Goal: Information Seeking & Learning: Learn about a topic

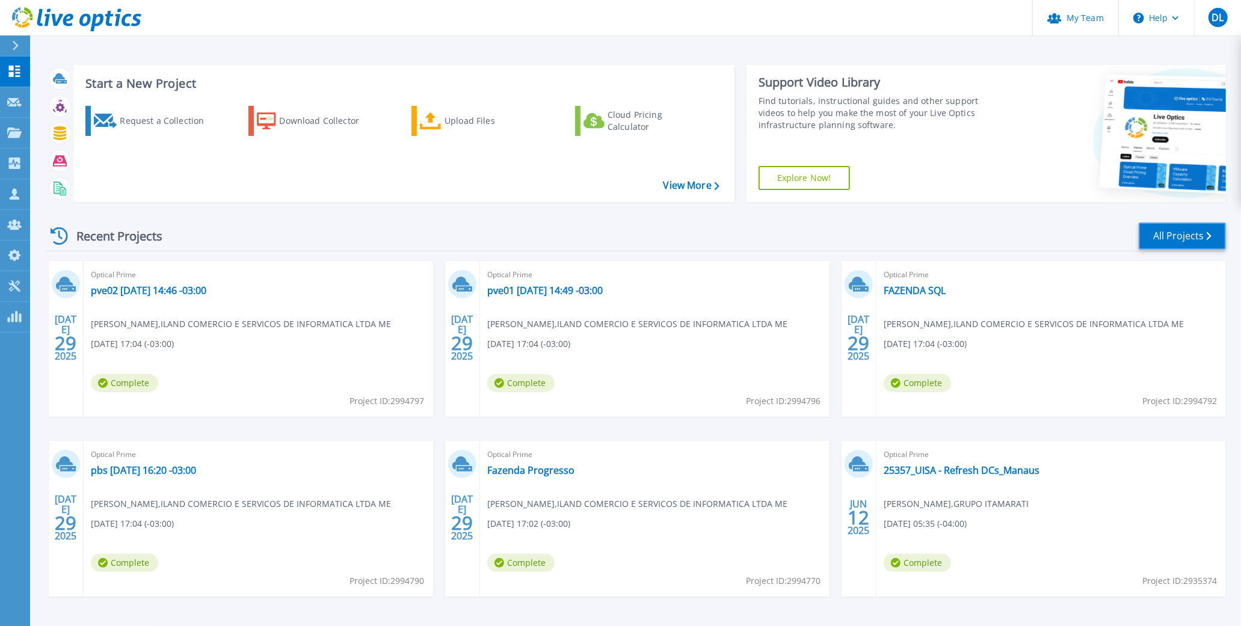
click at [1023, 224] on link "All Projects" at bounding box center [1182, 236] width 87 height 27
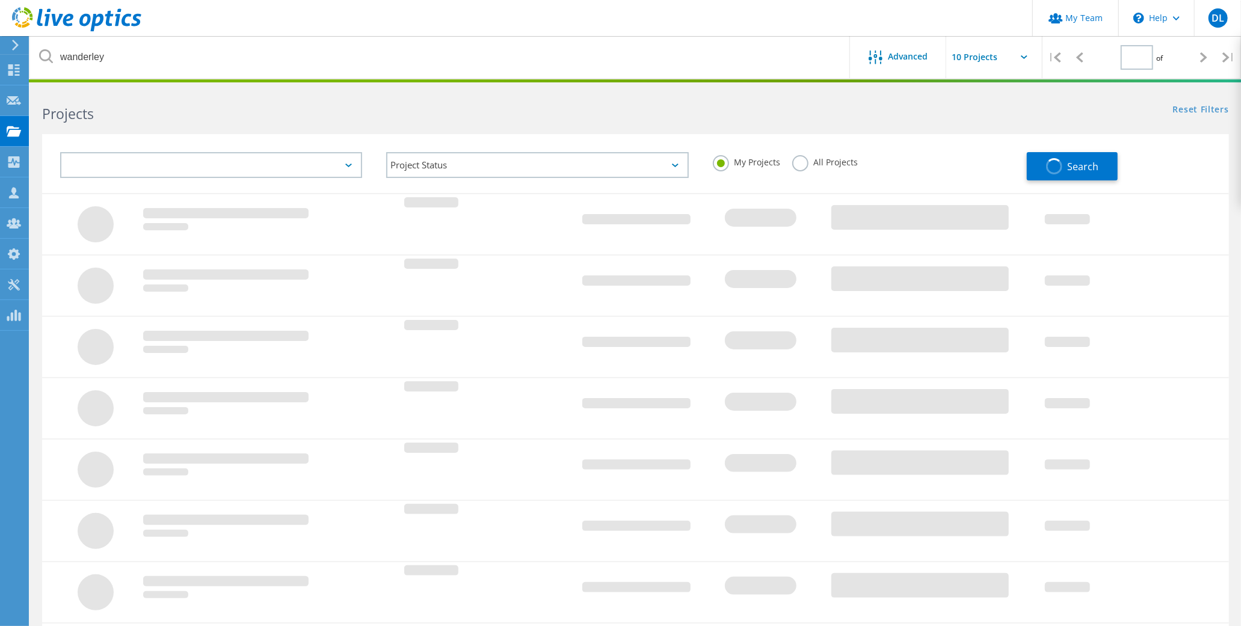
type input "1"
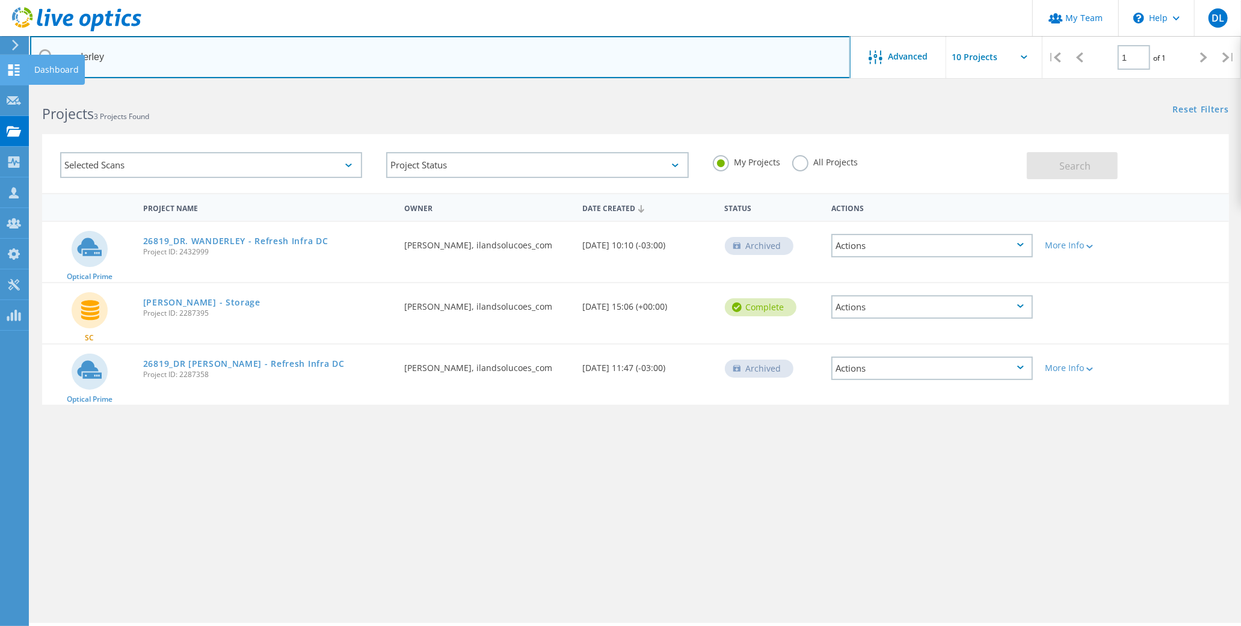
drag, startPoint x: 113, startPoint y: 60, endPoint x: 17, endPoint y: 57, distance: 96.3
click at [17, 87] on div "My Team \n Help Explore Helpful Articles Contact Support DL Partner Team Admin …" at bounding box center [620, 373] width 1241 height 572
click at [77, 54] on input "wanderley" at bounding box center [440, 57] width 821 height 42
type input "UISA"
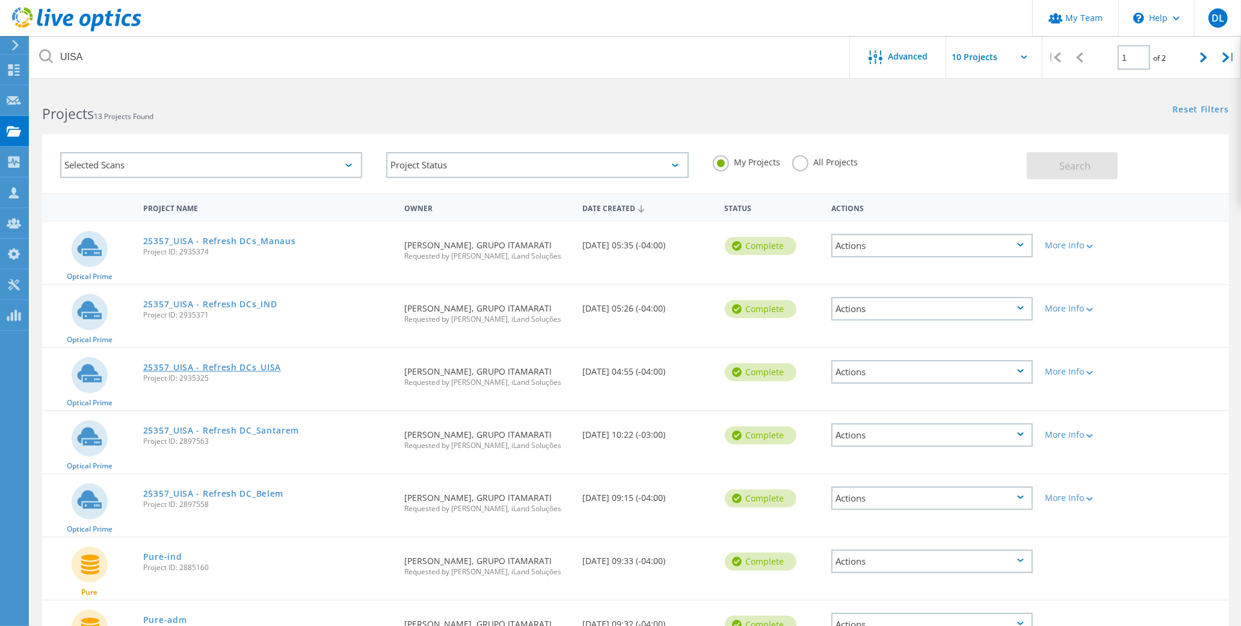
click at [197, 363] on link "25357_UISA - Refresh DCs_UISA" at bounding box center [212, 367] width 138 height 8
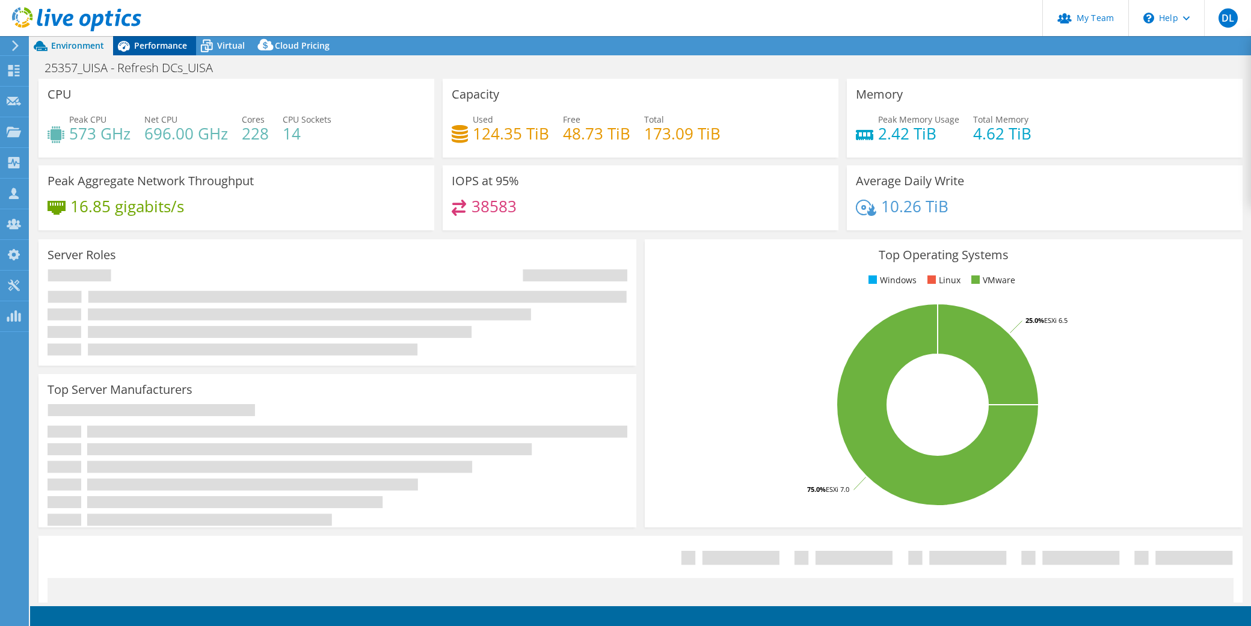
click at [166, 43] on span "Performance" at bounding box center [160, 45] width 53 height 11
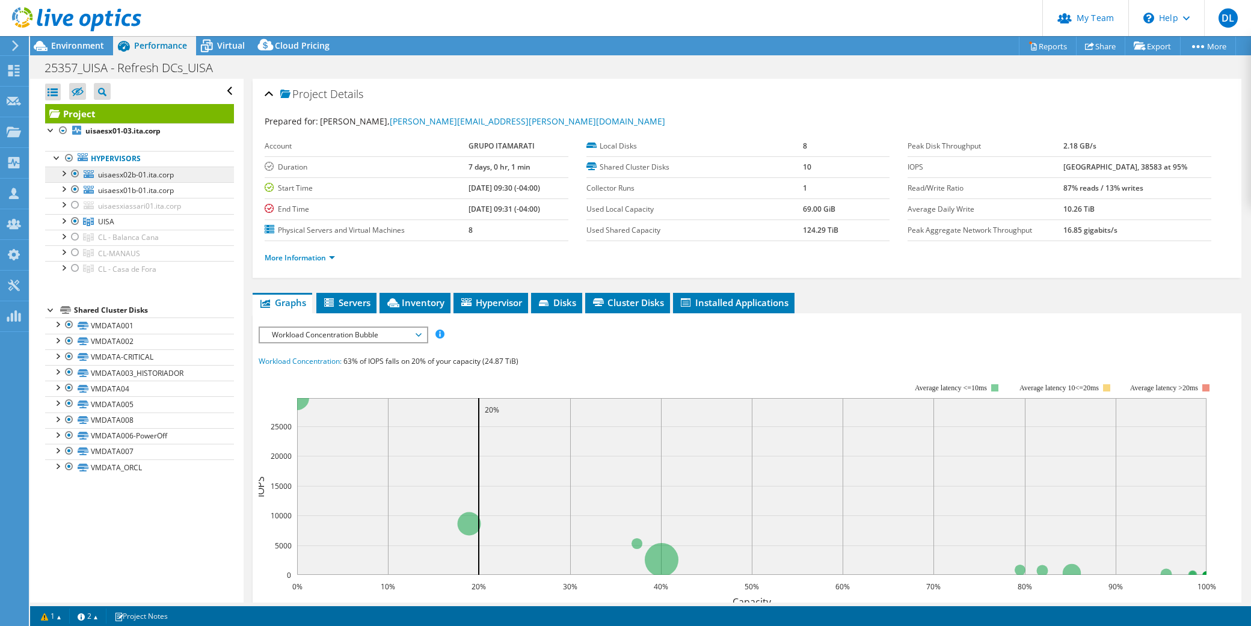
select select "USD"
click at [108, 318] on link "VMDATA001" at bounding box center [139, 326] width 189 height 16
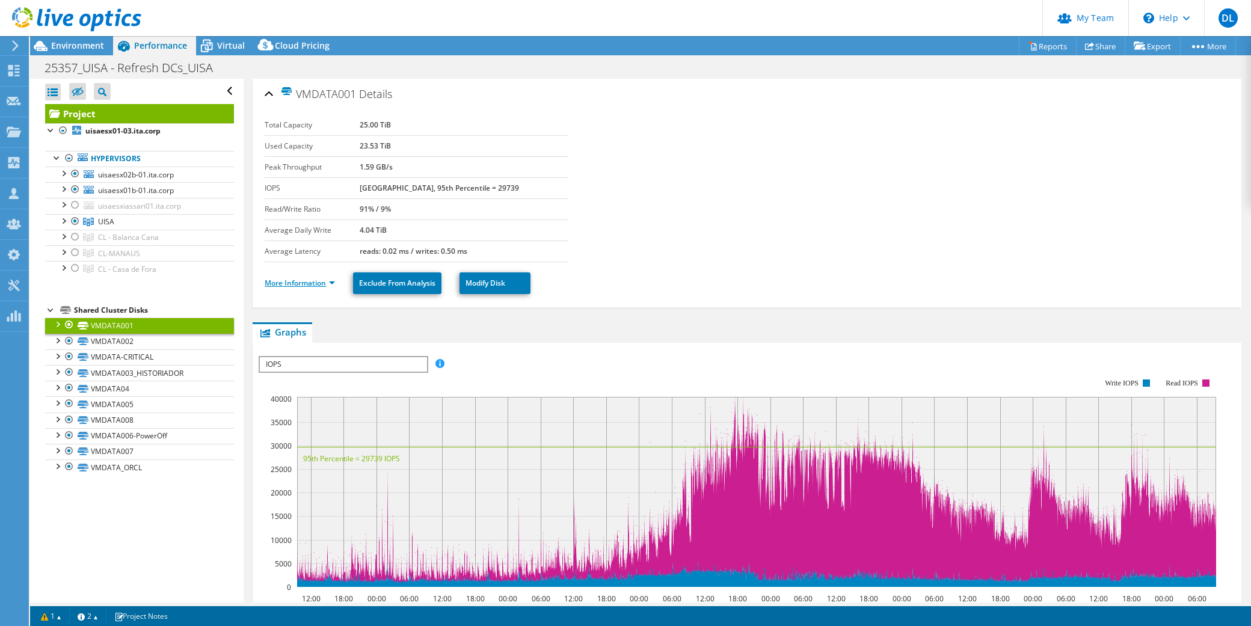
click at [319, 278] on link "More Information" at bounding box center [300, 283] width 70 height 10
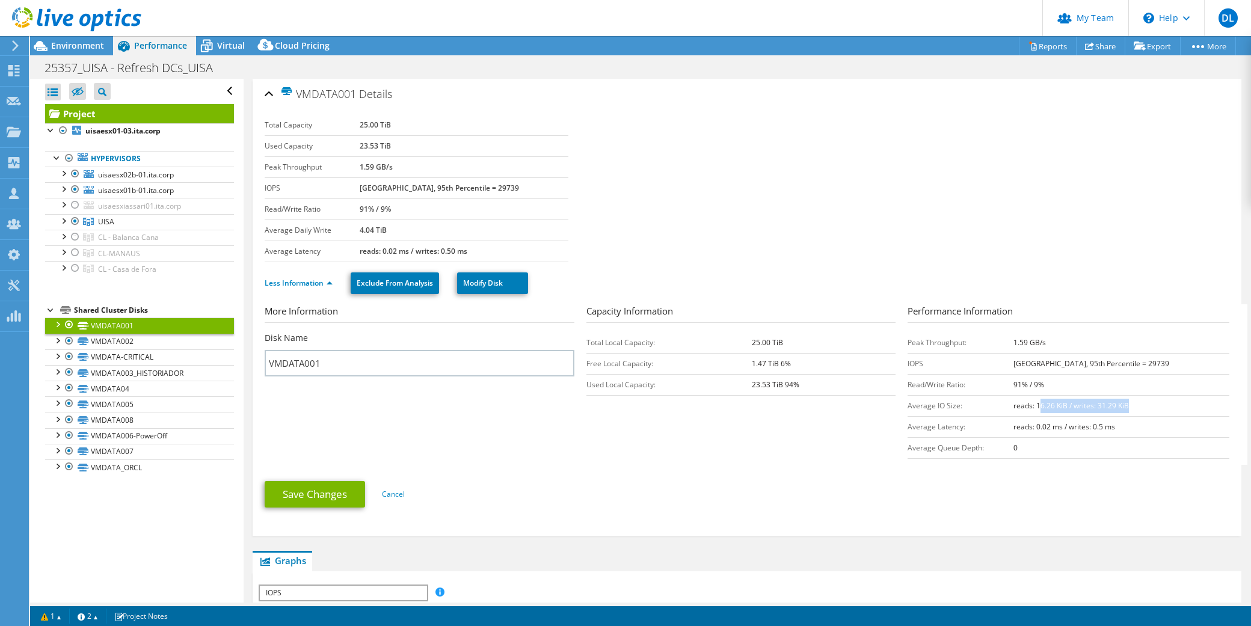
drag, startPoint x: 1038, startPoint y: 345, endPoint x: 1112, endPoint y: 347, distance: 74.0
click at [1112, 395] on td "reads: 16.26 KiB / writes: 31.29 KiB" at bounding box center [1122, 405] width 216 height 21
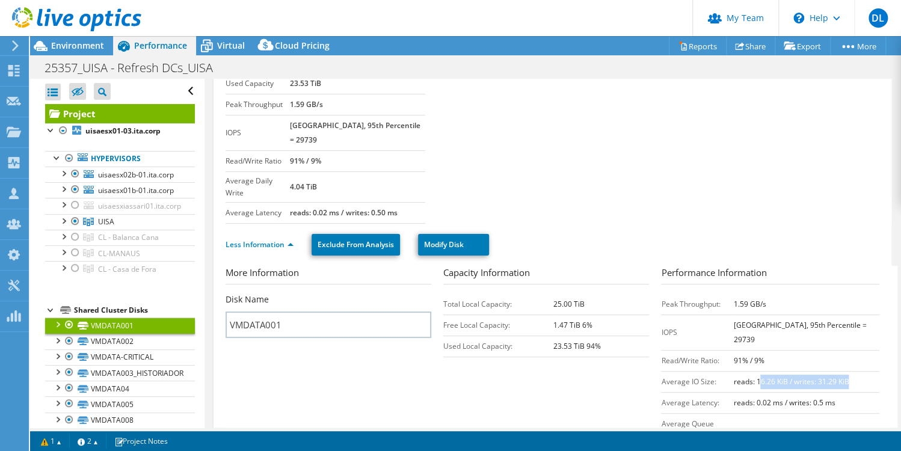
scroll to position [103, 0]
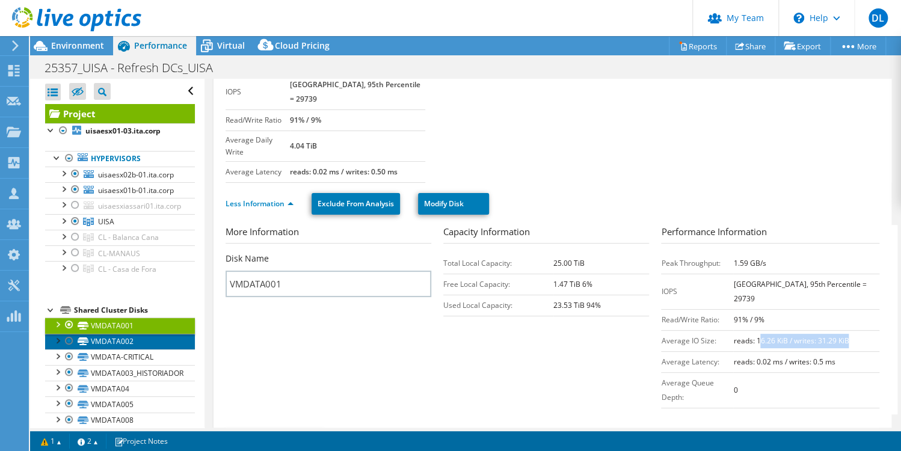
click at [106, 334] on link "VMDATA002" at bounding box center [120, 342] width 150 height 16
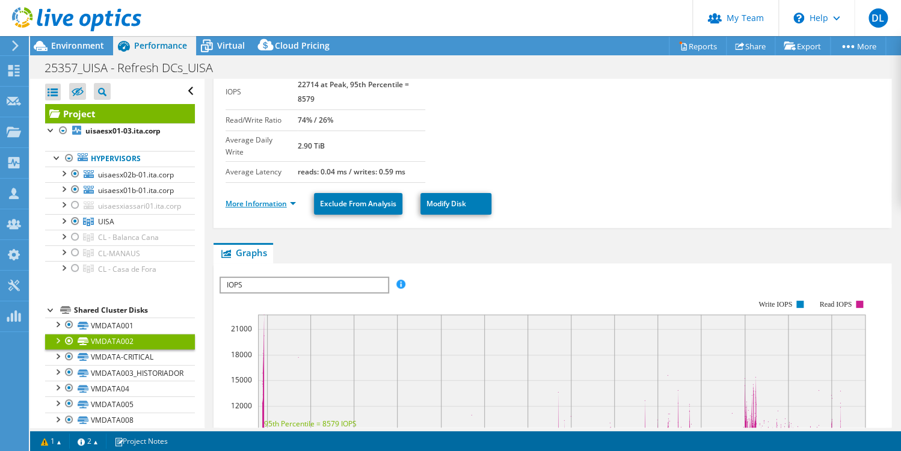
click at [271, 199] on link "More Information" at bounding box center [261, 204] width 70 height 10
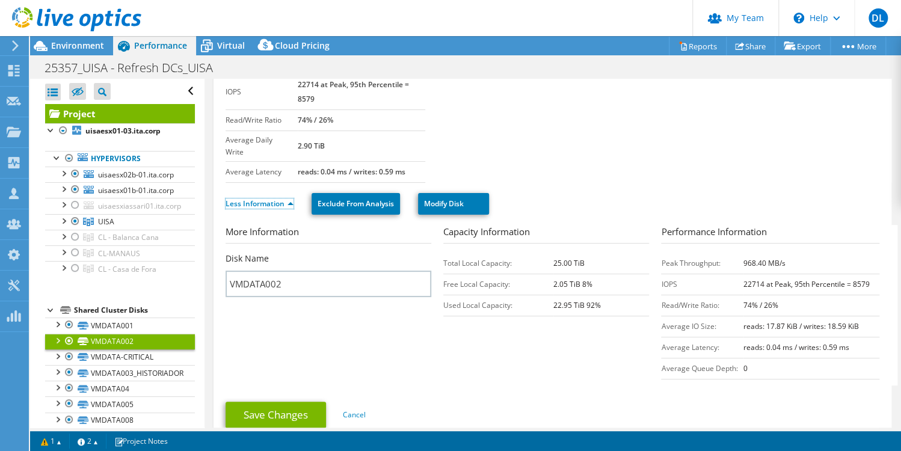
scroll to position [0, 0]
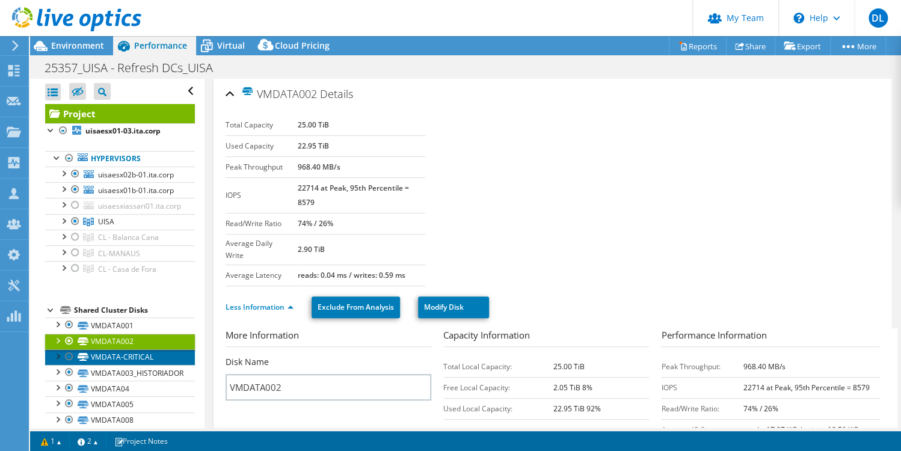
click at [125, 350] on link "VMDATA-CRITICAL" at bounding box center [120, 358] width 150 height 16
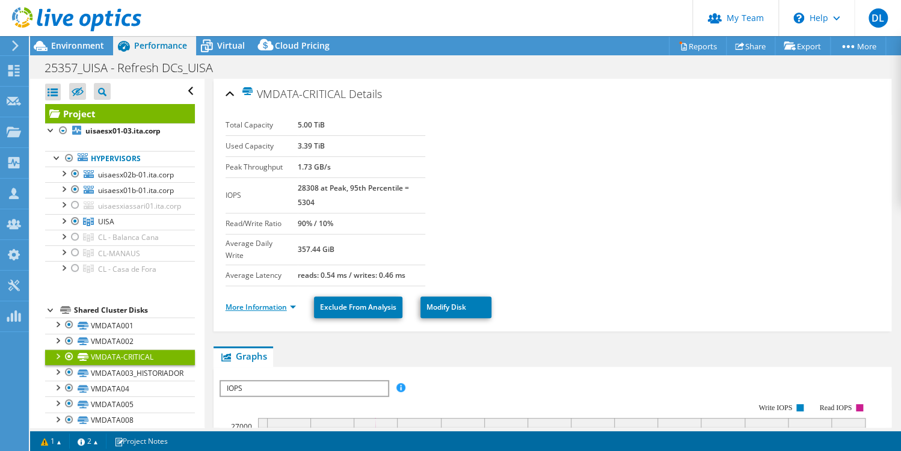
click at [276, 302] on link "More Information" at bounding box center [261, 307] width 70 height 10
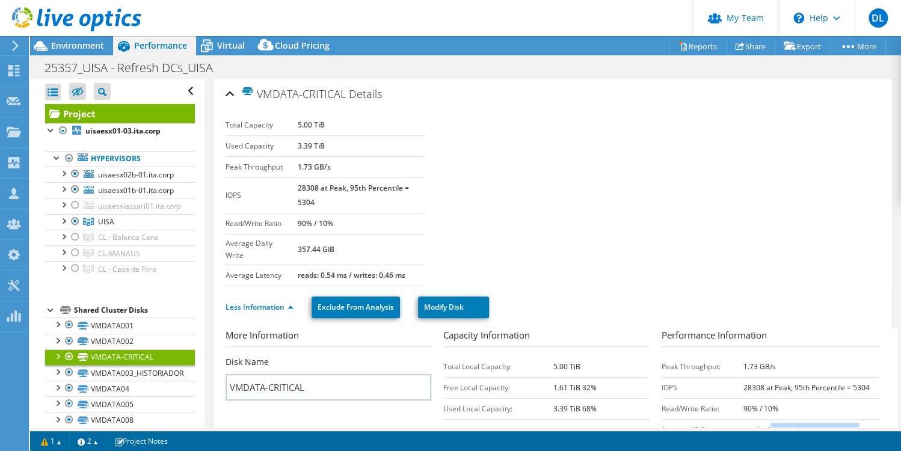
drag, startPoint x: 757, startPoint y: 362, endPoint x: 835, endPoint y: 363, distance: 78.2
click at [835, 419] on td "reads: 40.66 KiB / writes: 14.98 KiB" at bounding box center [812, 429] width 136 height 21
click at [104, 365] on link "VMDATA003_HISTORIADOR" at bounding box center [120, 373] width 150 height 16
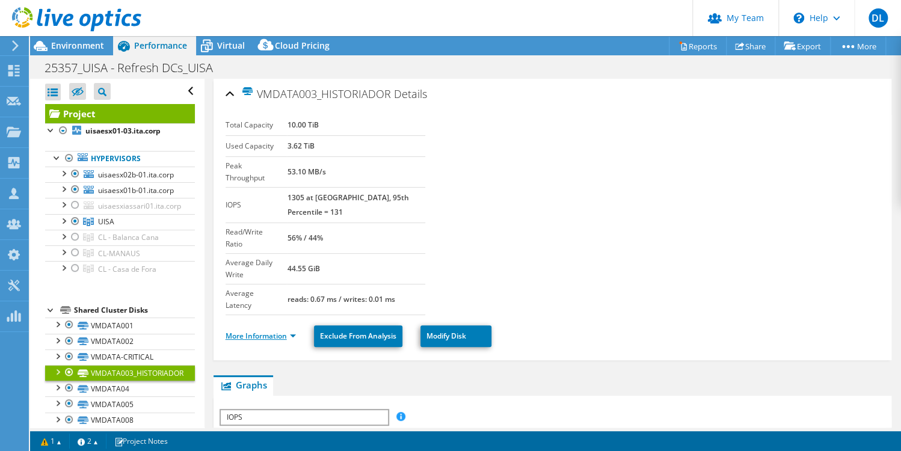
click at [275, 331] on link "More Information" at bounding box center [261, 336] width 70 height 10
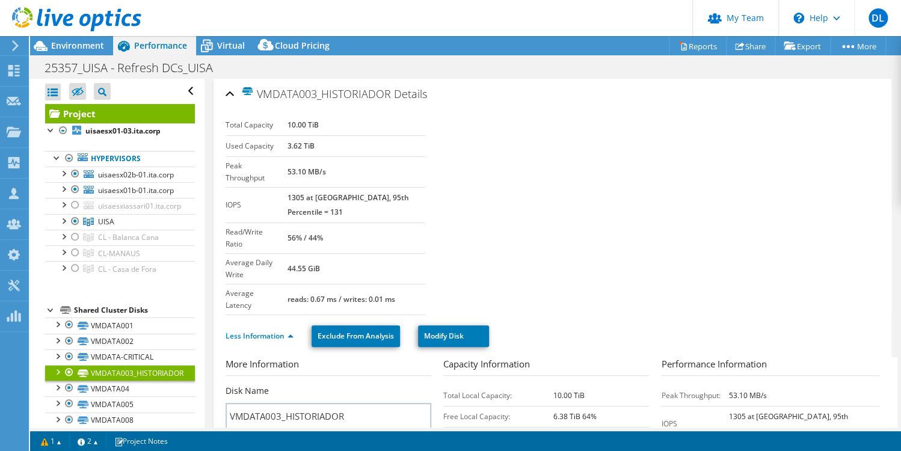
click at [106, 365] on link "VMDATA003_HISTORIADOR" at bounding box center [120, 373] width 150 height 16
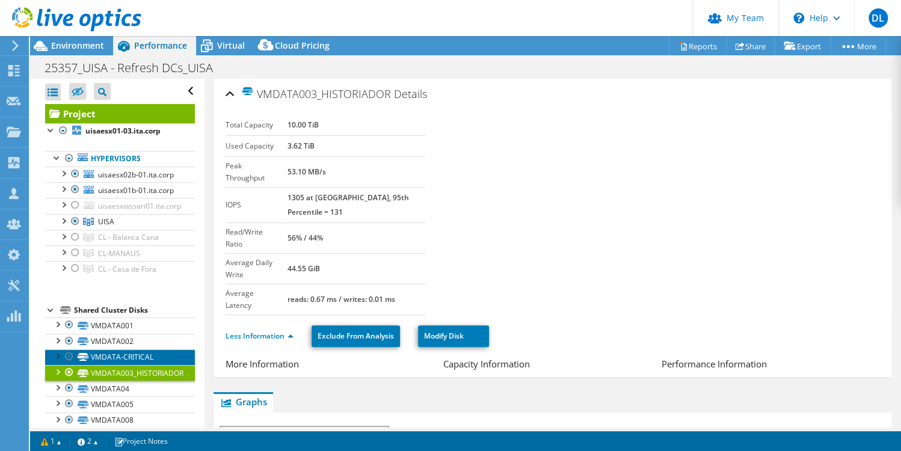
click at [113, 350] on link "VMDATA-CRITICAL" at bounding box center [120, 358] width 150 height 16
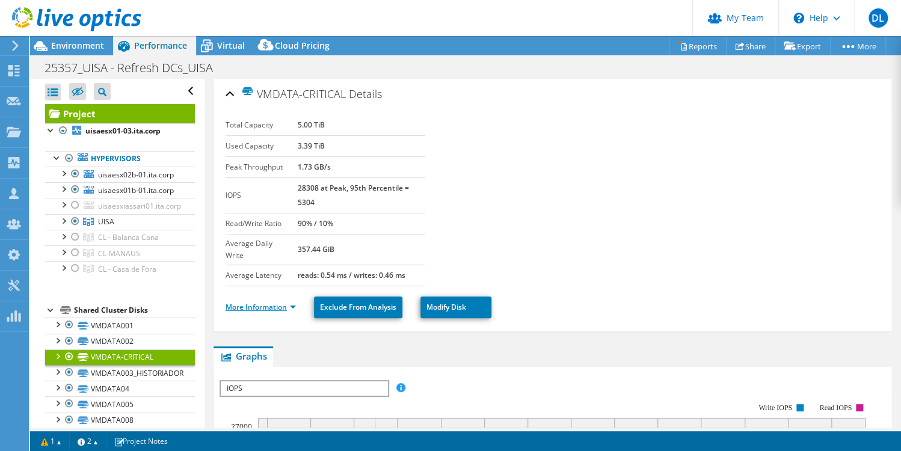
click at [278, 302] on link "More Information" at bounding box center [261, 307] width 70 height 10
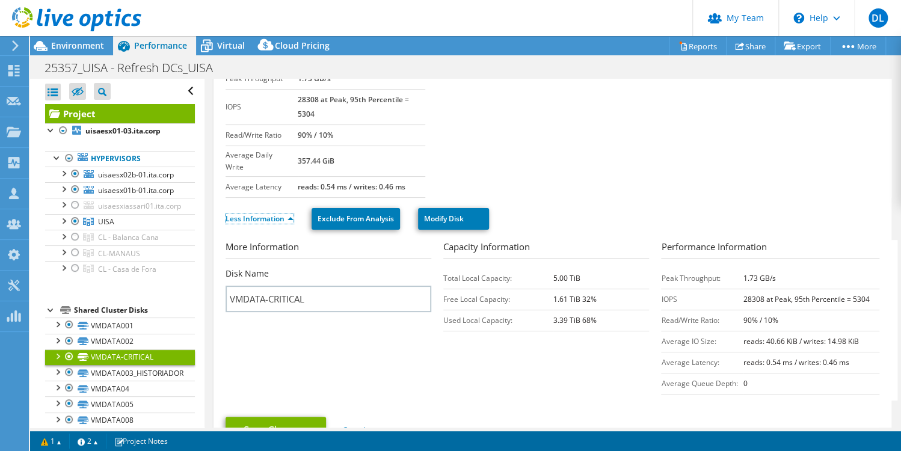
scroll to position [138, 0]
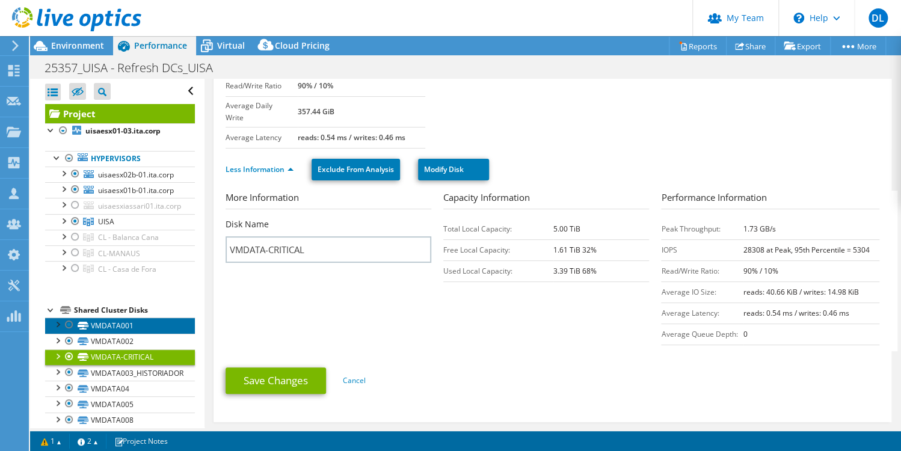
click at [114, 318] on link "VMDATA001" at bounding box center [120, 326] width 150 height 16
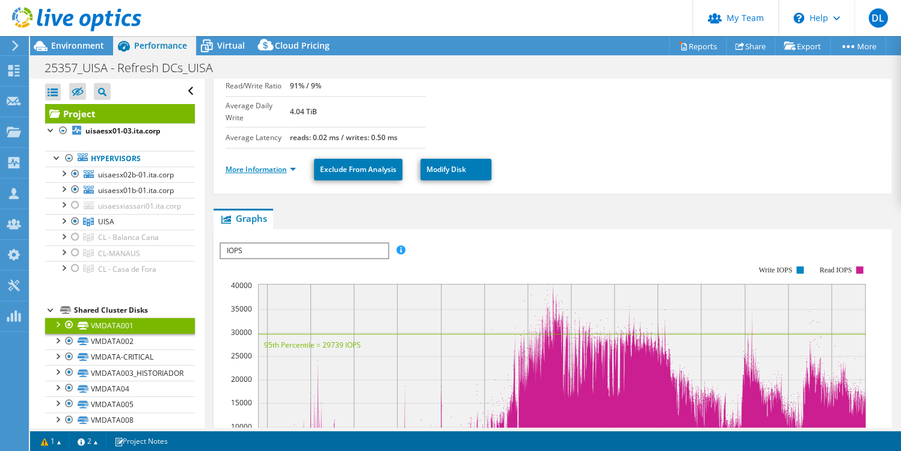
click at [279, 164] on link "More Information" at bounding box center [261, 169] width 70 height 10
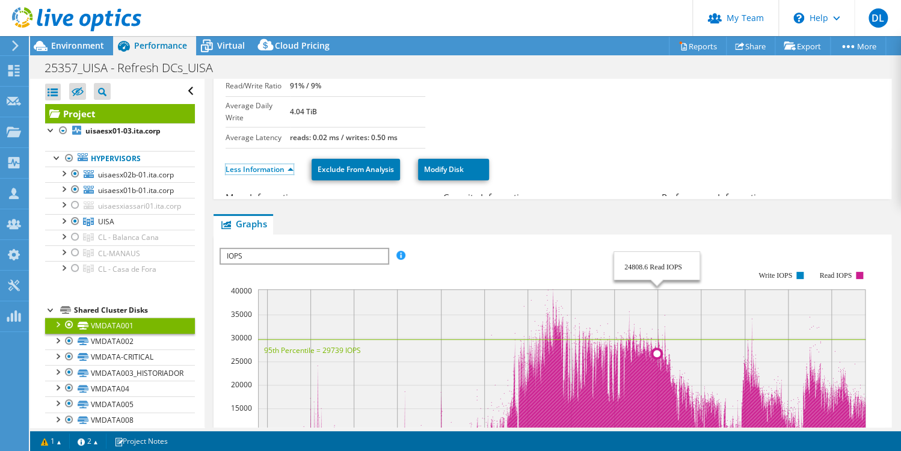
scroll to position [84, 0]
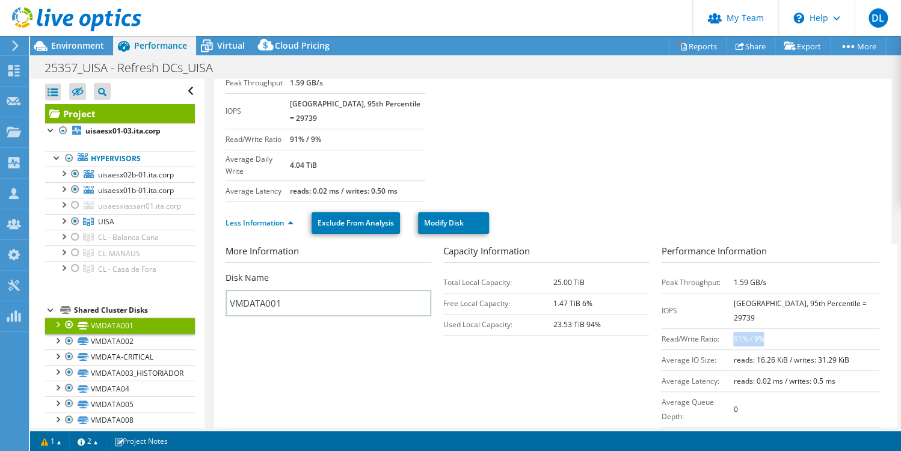
drag, startPoint x: 736, startPoint y: 259, endPoint x: 769, endPoint y: 260, distance: 33.1
click at [769, 328] on td "91% / 9%" at bounding box center [806, 338] width 146 height 21
drag, startPoint x: 754, startPoint y: 277, endPoint x: 828, endPoint y: 282, distance: 74.2
click at [828, 350] on td "reads: 16.26 KiB / writes: 31.29 KiB" at bounding box center [806, 360] width 146 height 21
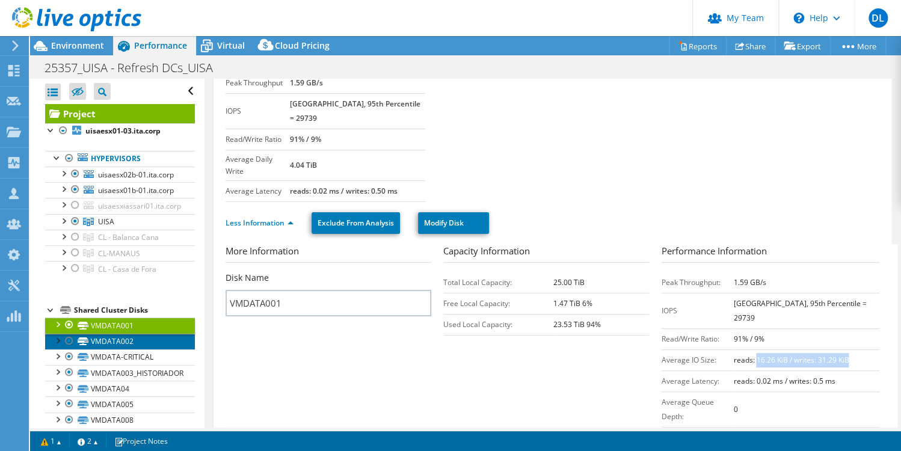
click at [110, 334] on link "VMDATA002" at bounding box center [120, 342] width 150 height 16
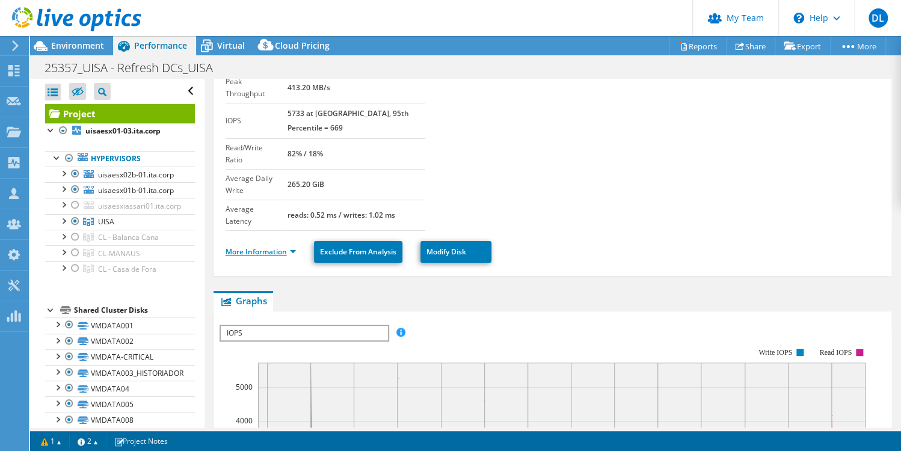
click at [275, 247] on link "More Information" at bounding box center [261, 252] width 70 height 10
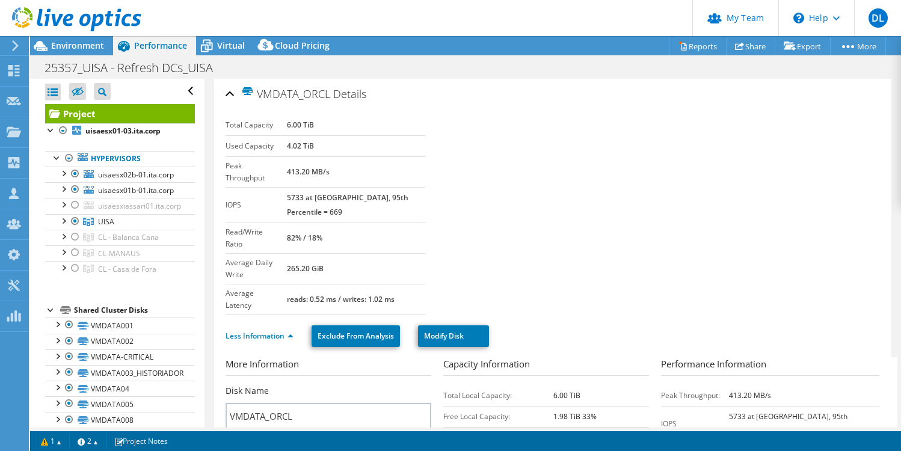
select select "USD"
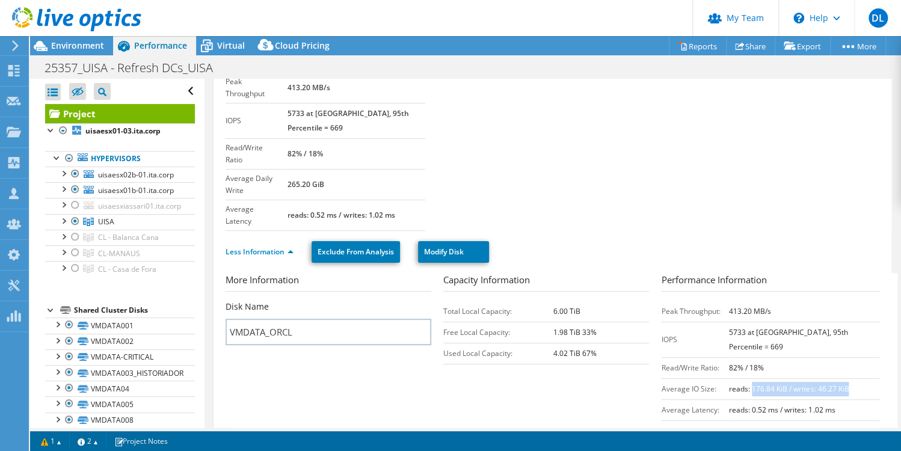
drag, startPoint x: 757, startPoint y: 260, endPoint x: 834, endPoint y: 259, distance: 76.4
click at [839, 378] on td "reads: 176.84 KiB / writes: 46.27 KiB" at bounding box center [804, 388] width 150 height 21
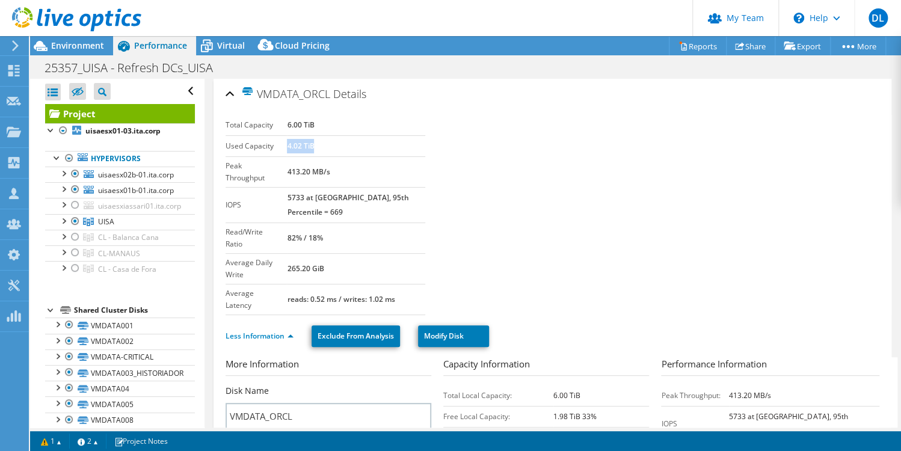
drag, startPoint x: 300, startPoint y: 124, endPoint x: 327, endPoint y: 125, distance: 27.1
click at [327, 135] on td "4.02 TiB" at bounding box center [356, 145] width 138 height 21
click at [611, 211] on section "Total Capacity 6.00 TiB Used Capacity 4.02 TiB Peak Throughput 413.20 MB/s IOPS…" at bounding box center [553, 215] width 654 height 200
click at [307, 193] on b "5733 at Peak, 95th Percentile = 669" at bounding box center [348, 205] width 122 height 25
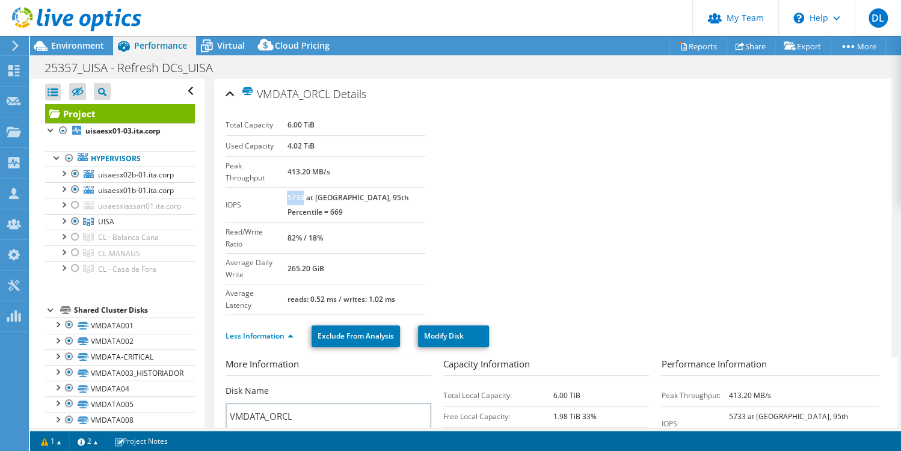
click at [99, 444] on link "VMDATA007" at bounding box center [120, 452] width 150 height 16
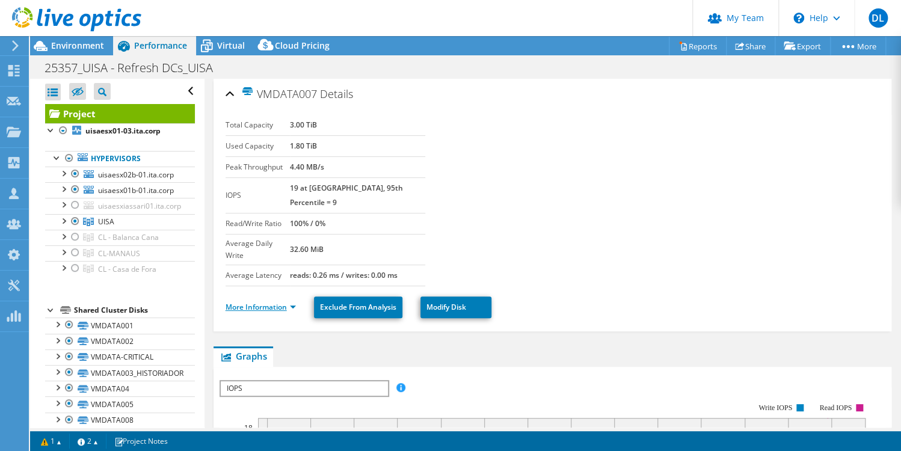
click at [273, 302] on link "More Information" at bounding box center [261, 307] width 70 height 10
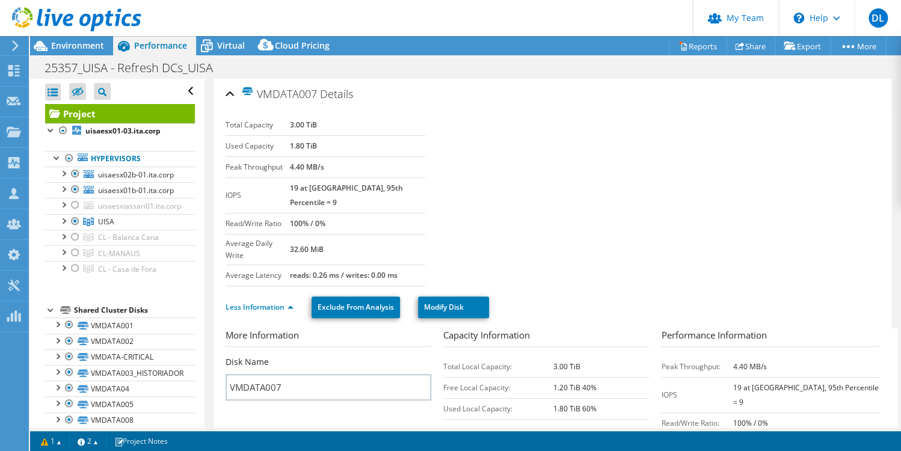
click at [109, 428] on link "VMDATA006-PowerOff" at bounding box center [120, 436] width 150 height 16
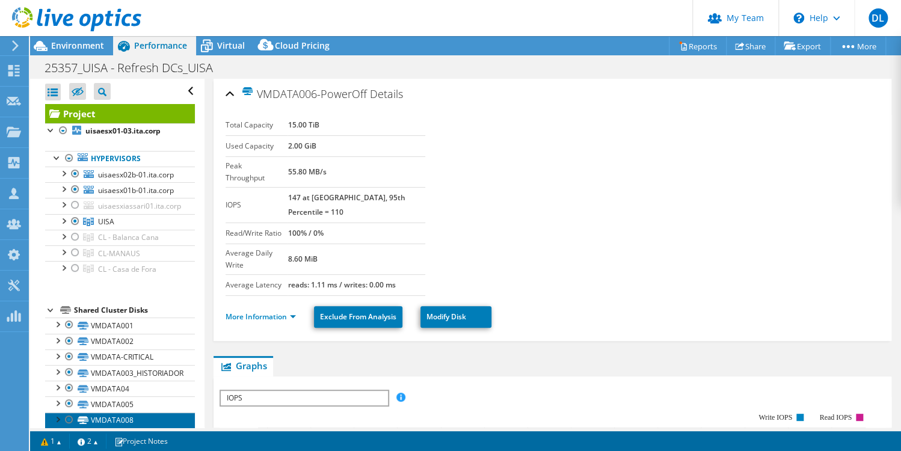
click at [102, 413] on link "VMDATA008" at bounding box center [120, 421] width 150 height 16
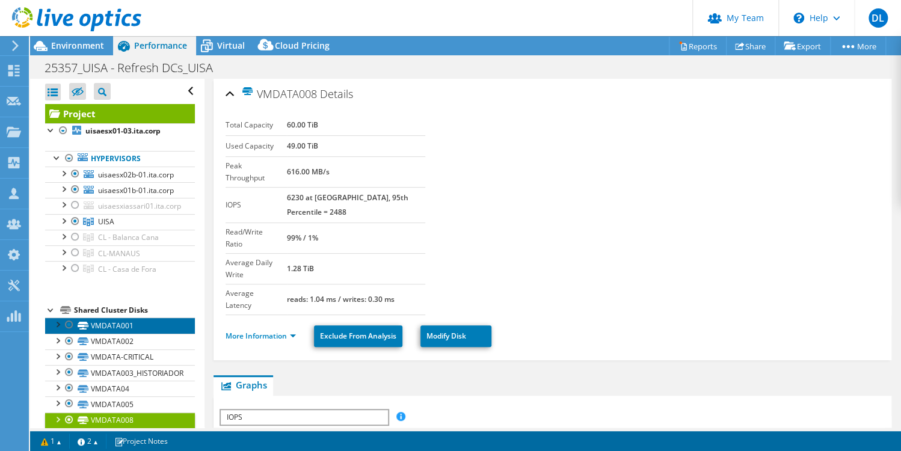
click at [99, 318] on link "VMDATA001" at bounding box center [120, 326] width 150 height 16
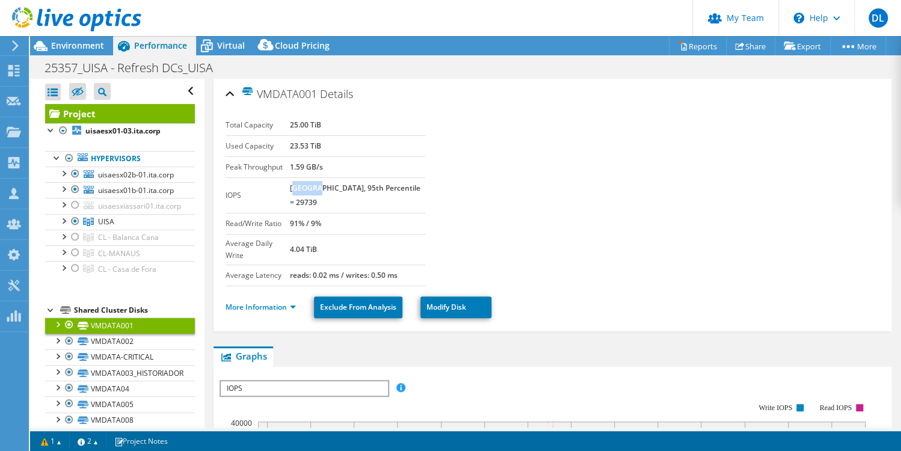
drag, startPoint x: 298, startPoint y: 158, endPoint x: 320, endPoint y: 158, distance: 22.3
click at [320, 183] on b "40326 at Peak, 95th Percentile = 29739" at bounding box center [355, 195] width 131 height 25
click at [303, 183] on b "40326 at Peak, 95th Percentile = 29739" at bounding box center [355, 195] width 131 height 25
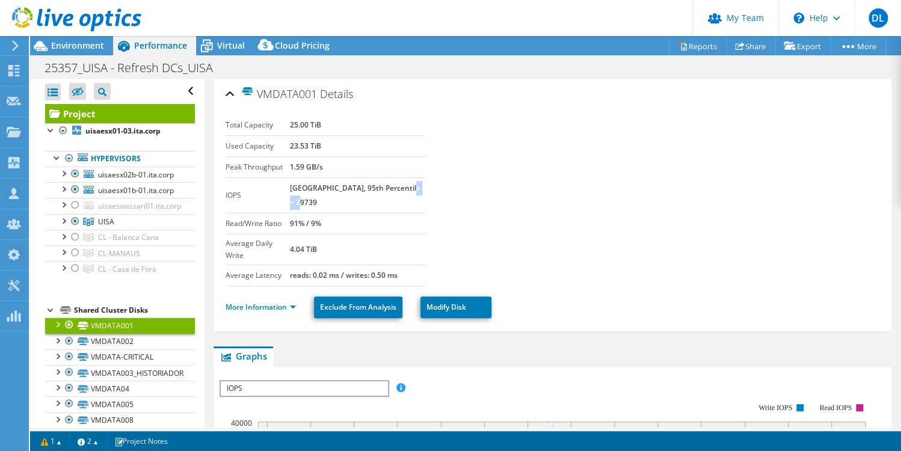
drag, startPoint x: 297, startPoint y: 171, endPoint x: 316, endPoint y: 170, distance: 18.7
click at [316, 177] on td "40326 at Peak, 95th Percentile = 29739" at bounding box center [357, 194] width 135 height 35
drag, startPoint x: 294, startPoint y: 120, endPoint x: 336, endPoint y: 127, distance: 42.1
click at [336, 135] on tr "Used Capacity 23.53 TiB" at bounding box center [326, 145] width 200 height 21
click at [279, 302] on link "More Information" at bounding box center [261, 307] width 70 height 10
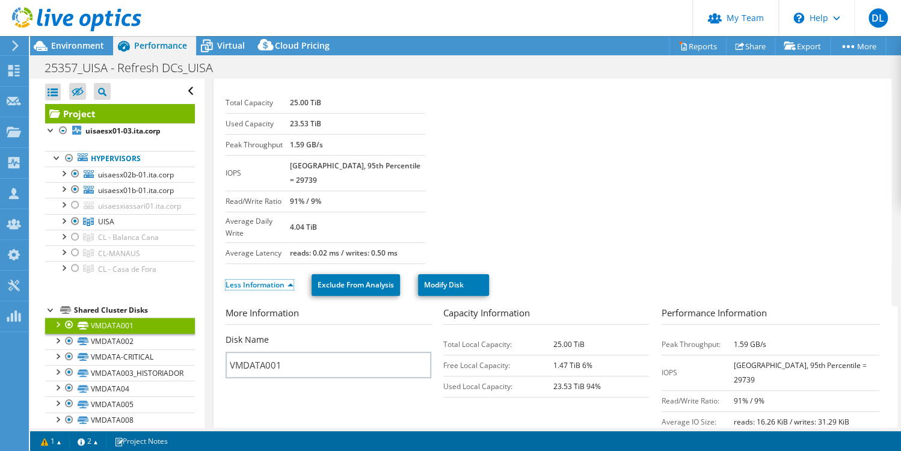
scroll to position [29, 0]
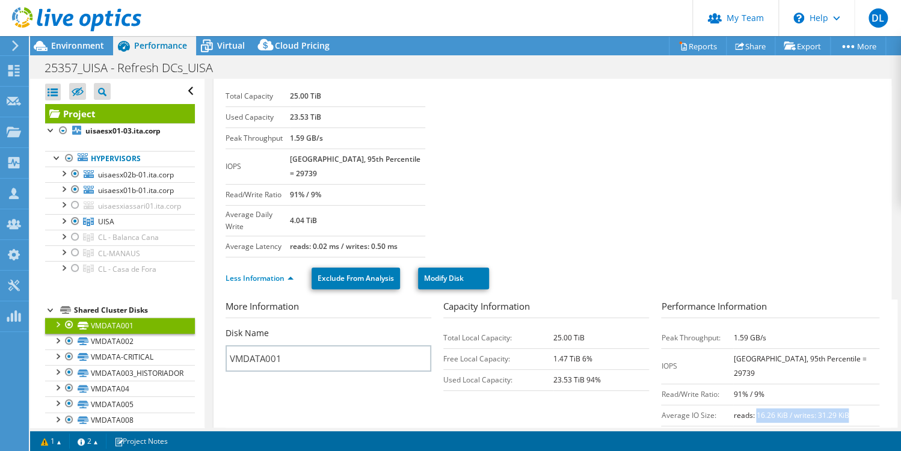
drag, startPoint x: 753, startPoint y: 333, endPoint x: 826, endPoint y: 336, distance: 73.4
click at [826, 405] on td "reads: 16.26 KiB / writes: 31.29 KiB" at bounding box center [806, 415] width 146 height 21
click at [739, 389] on b "91% / 9%" at bounding box center [748, 394] width 31 height 10
drag, startPoint x: 736, startPoint y: 315, endPoint x: 765, endPoint y: 314, distance: 28.9
click at [765, 384] on td "91% / 9%" at bounding box center [806, 394] width 146 height 21
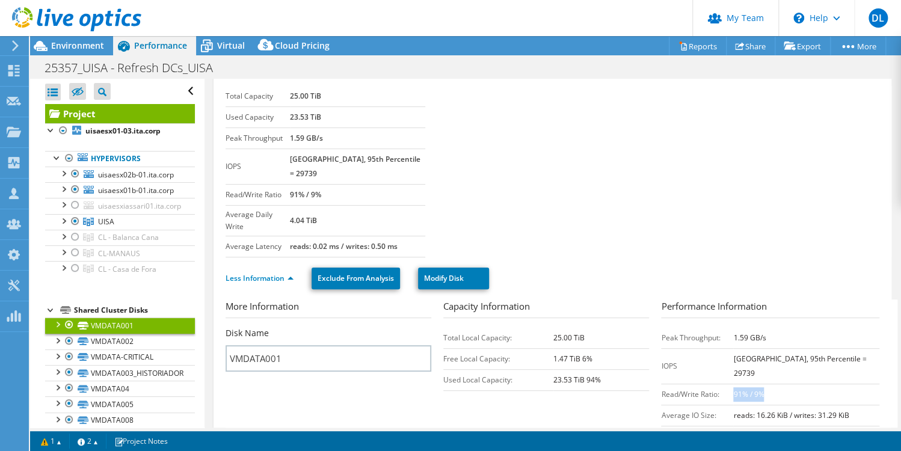
scroll to position [0, 0]
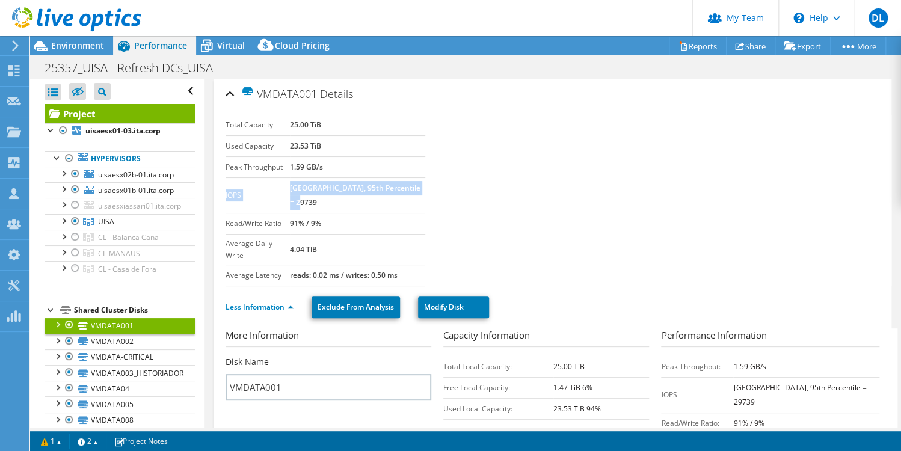
drag, startPoint x: 294, startPoint y: 159, endPoint x: 369, endPoint y: 166, distance: 75.5
click at [369, 177] on tr "IOPS 40326 at Peak, 95th Percentile = 29739" at bounding box center [326, 194] width 200 height 35
click at [564, 218] on section "Total Capacity 25.00 TiB Used Capacity 23.53 TiB Peak Throughput 1.59 GB/s IOPS…" at bounding box center [553, 200] width 654 height 171
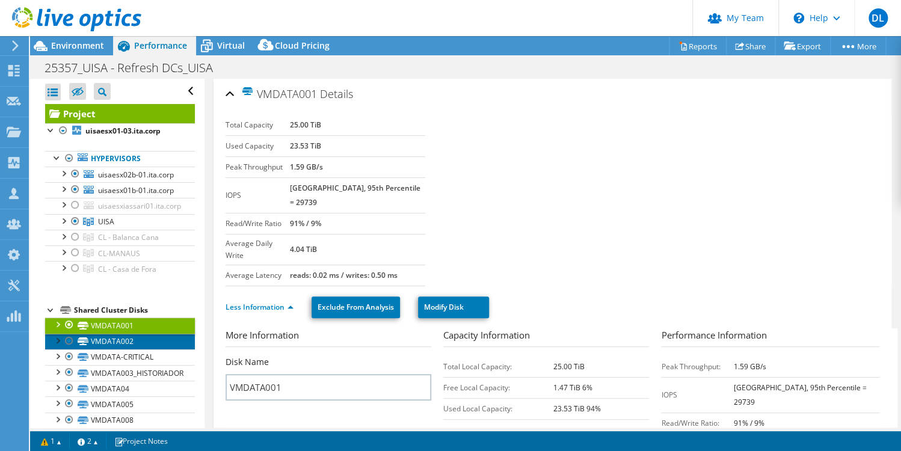
click at [97, 334] on link "VMDATA002" at bounding box center [120, 342] width 150 height 16
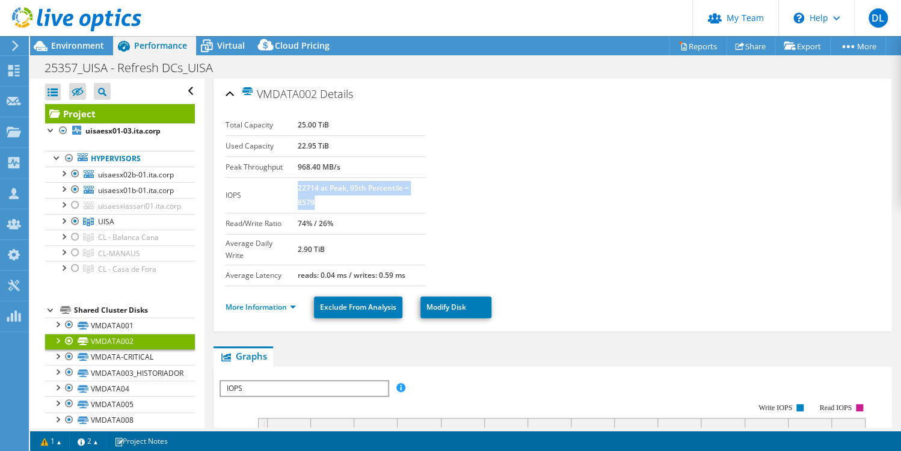
drag, startPoint x: 297, startPoint y: 160, endPoint x: 376, endPoint y: 170, distance: 80.1
click at [376, 177] on td "22714 at Peak, 95th Percentile = 8579" at bounding box center [362, 194] width 128 height 35
click at [279, 302] on link "More Information" at bounding box center [261, 307] width 70 height 10
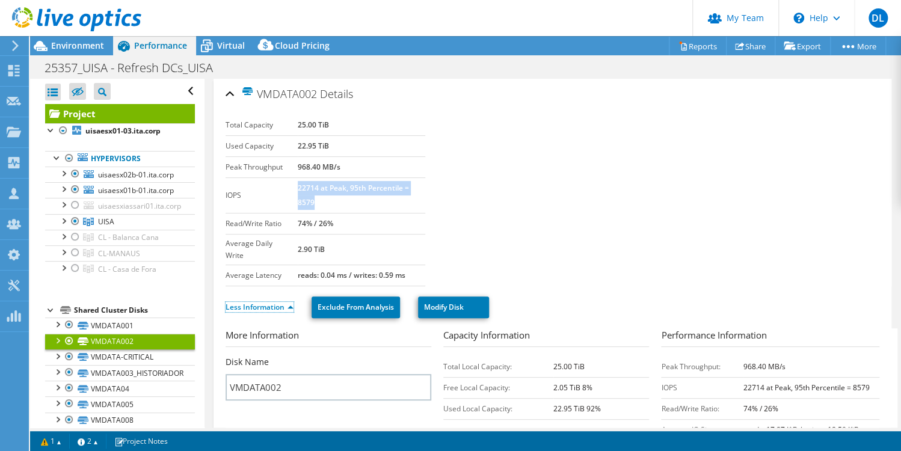
scroll to position [12, 0]
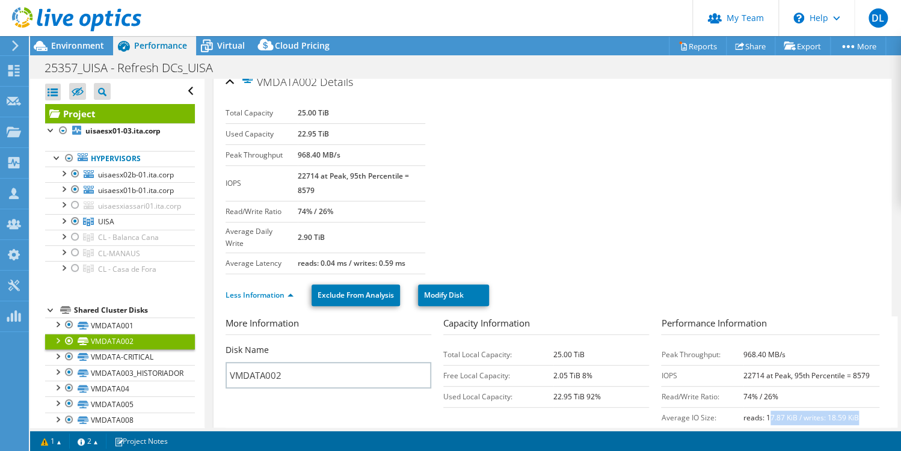
drag, startPoint x: 756, startPoint y: 351, endPoint x: 827, endPoint y: 353, distance: 71.0
click at [827, 407] on td "reads: 17.87 KiB / writes: 18.59 KiB" at bounding box center [812, 417] width 136 height 21
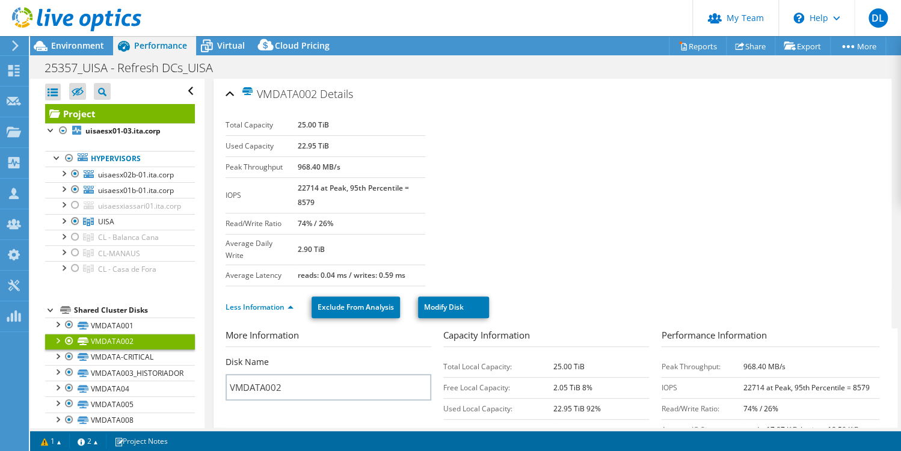
click at [367, 378] on section "More Information Disk Name VMDATA002 Capacity Information Total Local Capacity:…" at bounding box center [556, 408] width 660 height 161
click at [301, 183] on b "22714 at Peak, 95th Percentile = 8579" at bounding box center [353, 195] width 111 height 25
click at [298, 183] on b "22714 at Peak, 95th Percentile = 8579" at bounding box center [353, 195] width 111 height 25
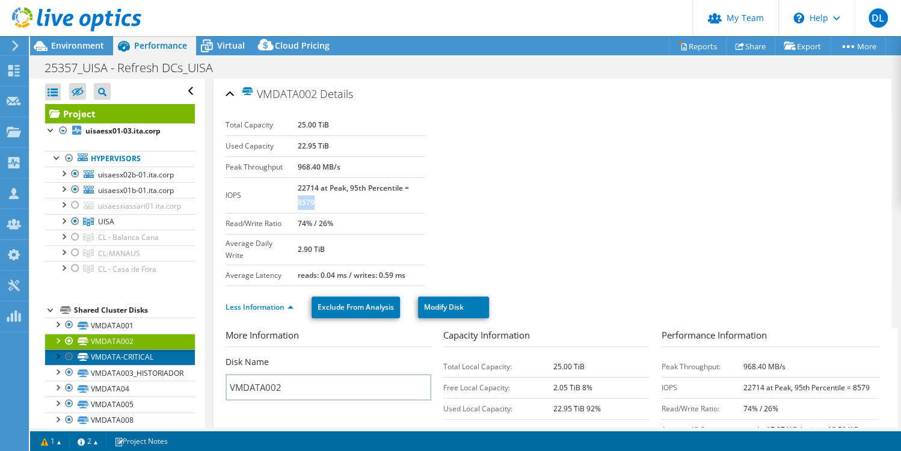
click at [117, 350] on link "VMDATA-CRITICAL" at bounding box center [120, 358] width 150 height 16
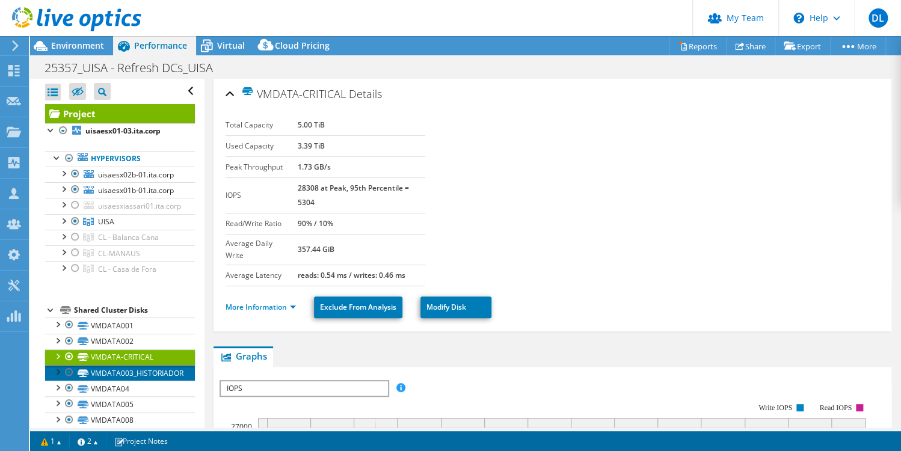
click at [113, 365] on link "VMDATA003_HISTORIADOR" at bounding box center [120, 373] width 150 height 16
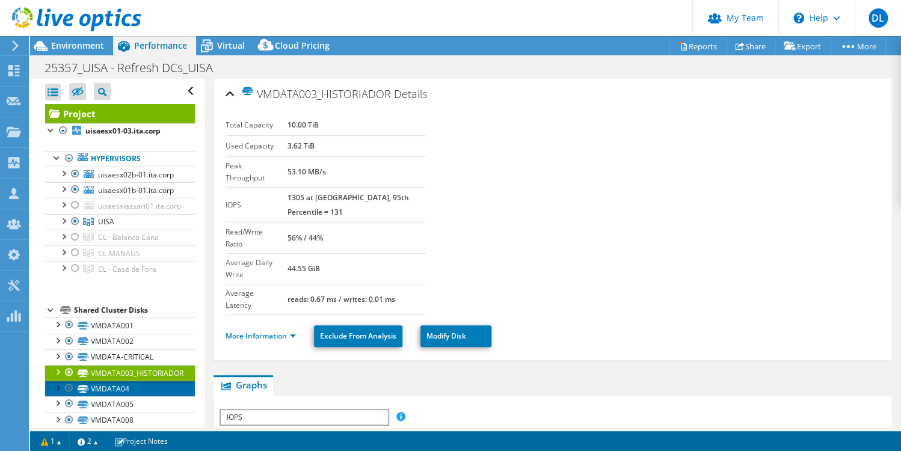
click at [110, 381] on link "VMDATA04" at bounding box center [120, 389] width 150 height 16
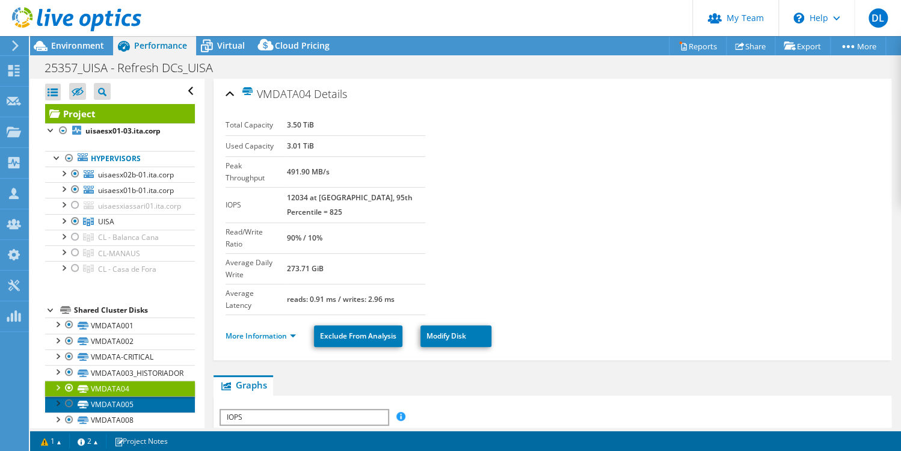
click at [107, 396] on link "VMDATA005" at bounding box center [120, 404] width 150 height 16
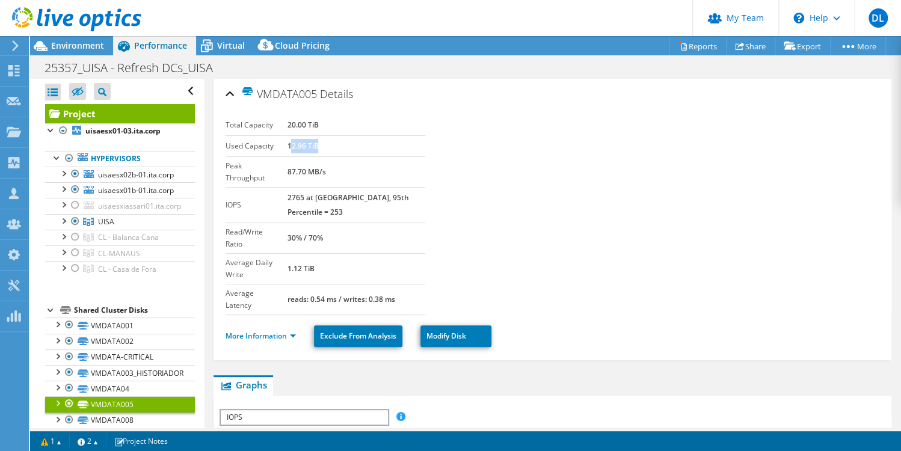
drag, startPoint x: 301, startPoint y: 125, endPoint x: 333, endPoint y: 124, distance: 31.3
click at [333, 135] on td "12.96 TiB" at bounding box center [356, 145] width 138 height 21
click at [304, 193] on b "2765 at [GEOGRAPHIC_DATA], 95th Percentile = 253" at bounding box center [348, 205] width 122 height 25
drag, startPoint x: 298, startPoint y: 159, endPoint x: 341, endPoint y: 159, distance: 43.3
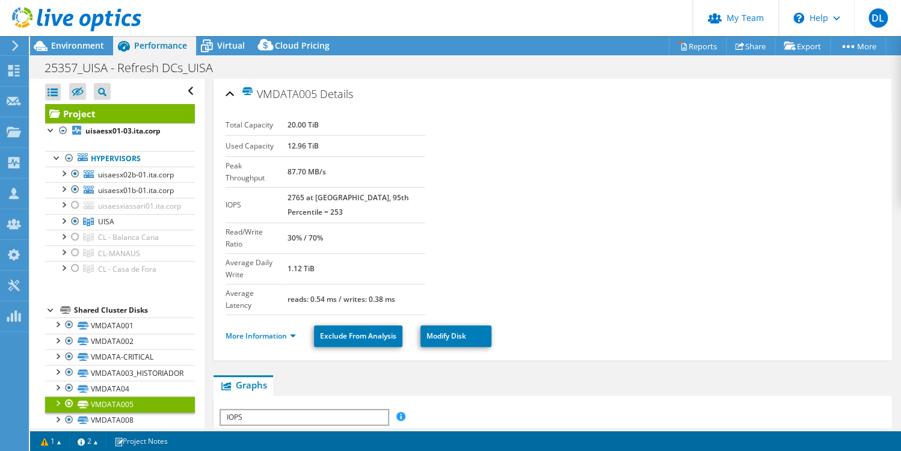
click at [341, 187] on tr "IOPS 2765 at Peak, 95th Percentile = 253" at bounding box center [326, 204] width 200 height 35
click at [351, 193] on b "2765 at [GEOGRAPHIC_DATA], 95th Percentile = 253" at bounding box center [348, 205] width 122 height 25
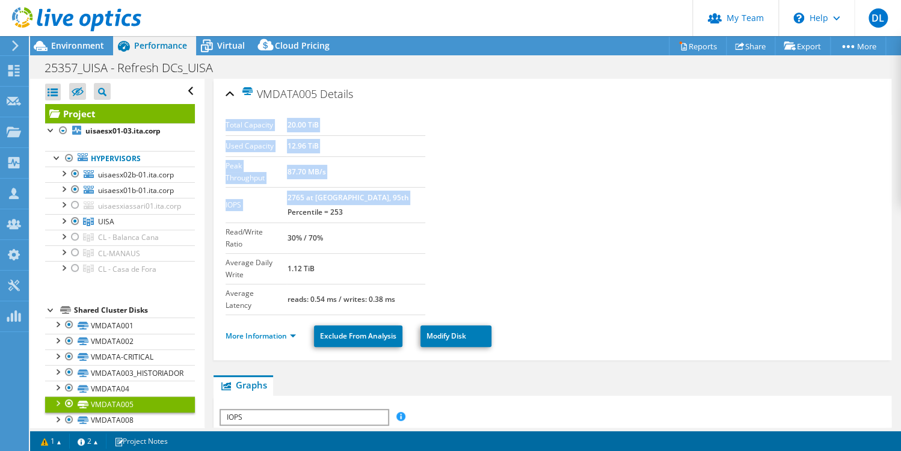
drag, startPoint x: 409, startPoint y: 159, endPoint x: 424, endPoint y: 158, distance: 15.7
click at [424, 158] on div "Total Capacity 20.00 TiB Used Capacity 12.96 TiB Peak Throughput 87.70 MB/s IOP…" at bounding box center [335, 215] width 218 height 200
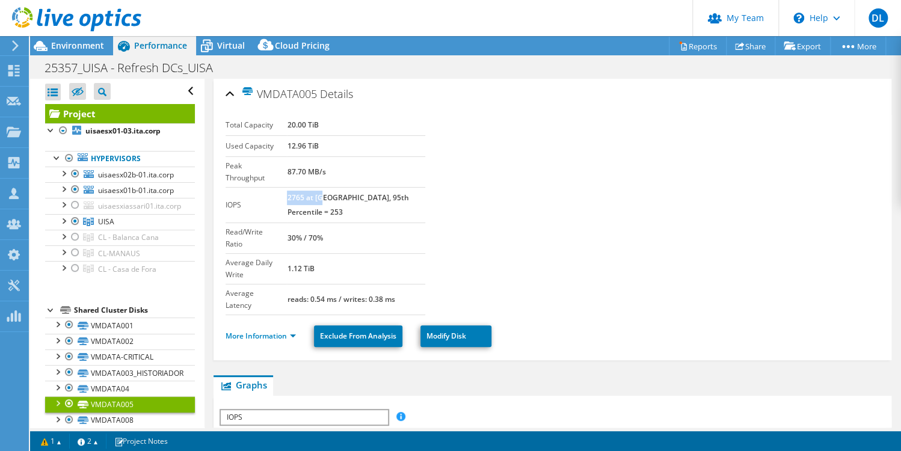
drag, startPoint x: 298, startPoint y: 158, endPoint x: 333, endPoint y: 158, distance: 34.9
click at [333, 193] on b "2765 at [GEOGRAPHIC_DATA], 95th Percentile = 253" at bounding box center [348, 205] width 122 height 25
click at [276, 330] on li "More Information" at bounding box center [265, 336] width 78 height 13
click at [279, 331] on link "More Information" at bounding box center [261, 336] width 70 height 10
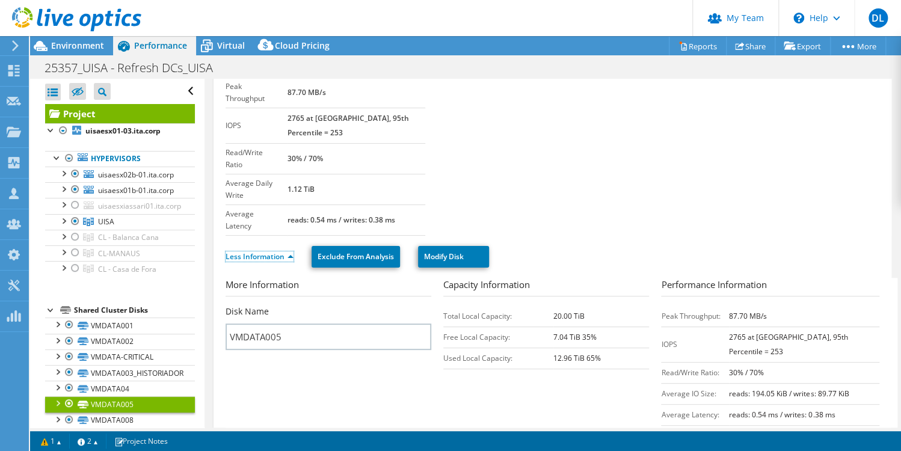
scroll to position [129, 0]
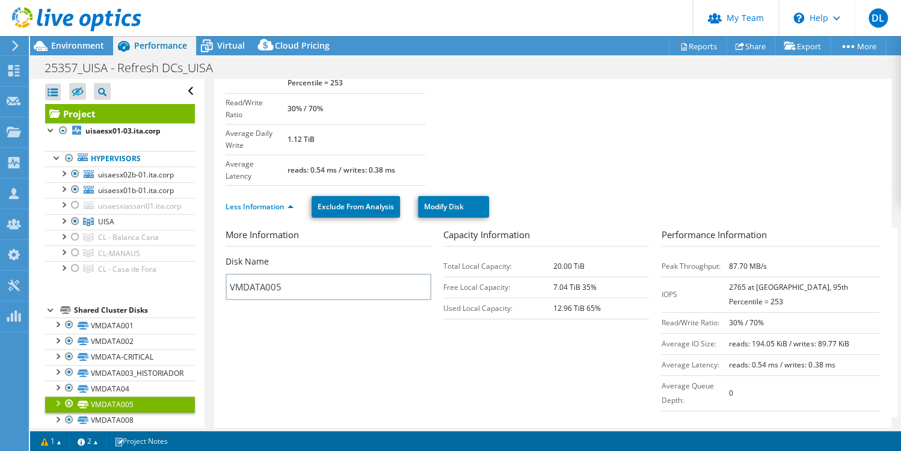
click at [762, 339] on b "reads: 194.05 KiB / writes: 89.77 KiB" at bounding box center [789, 344] width 120 height 10
drag, startPoint x: 758, startPoint y: 215, endPoint x: 838, endPoint y: 214, distance: 80.0
click at [838, 333] on td "reads: 194.05 KiB / writes: 89.77 KiB" at bounding box center [804, 343] width 150 height 21
click at [502, 244] on section "More Information Disk Name VMDATA005 Capacity Information Total Local Capacity:…" at bounding box center [556, 323] width 660 height 190
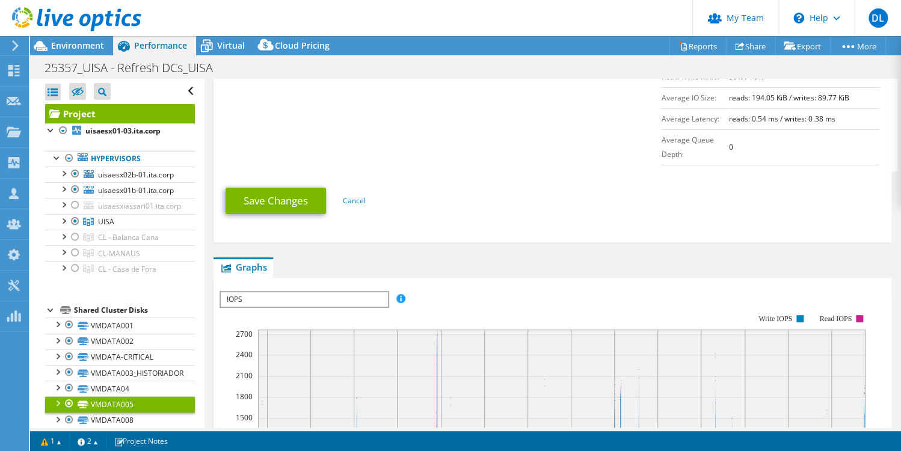
scroll to position [387, 0]
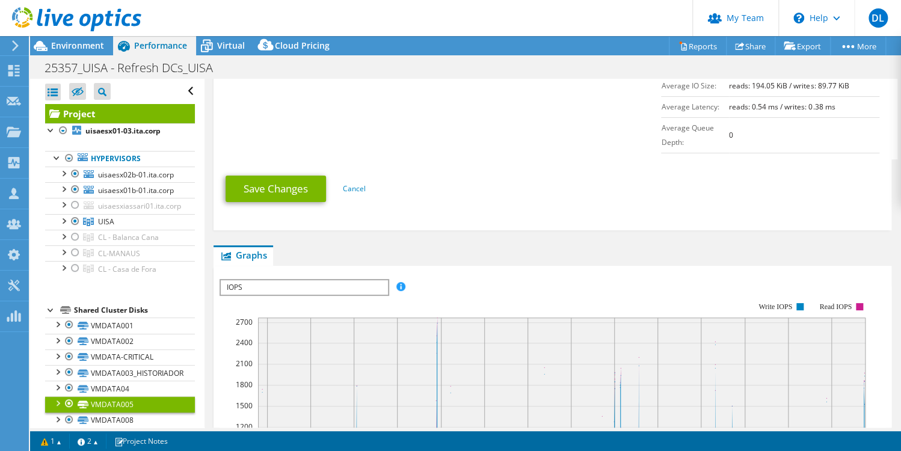
drag, startPoint x: 240, startPoint y: 378, endPoint x: 422, endPoint y: 372, distance: 182.4
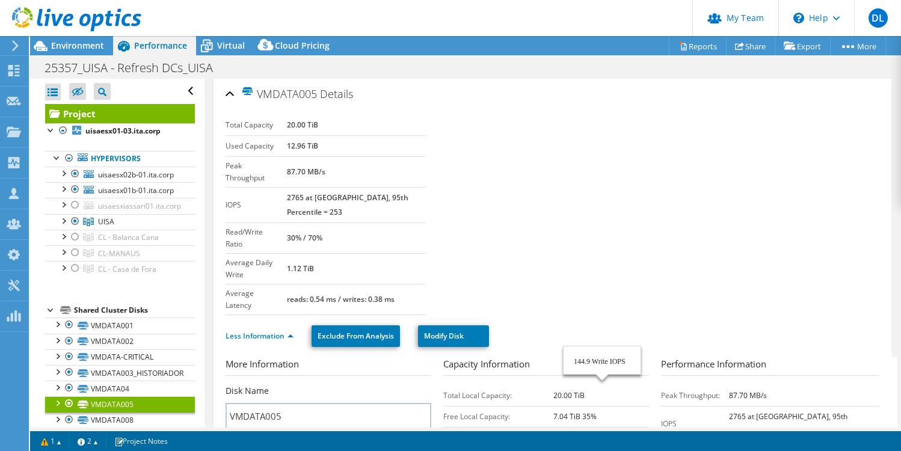
select select "USD"
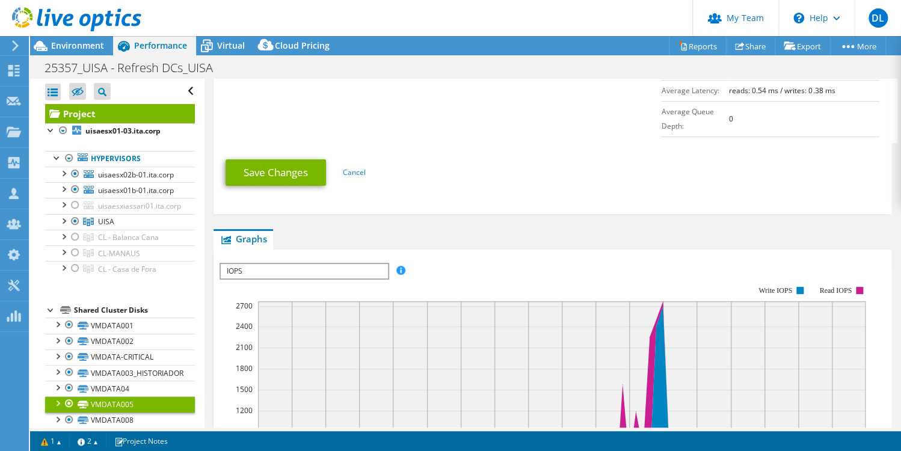
scroll to position [453, 0]
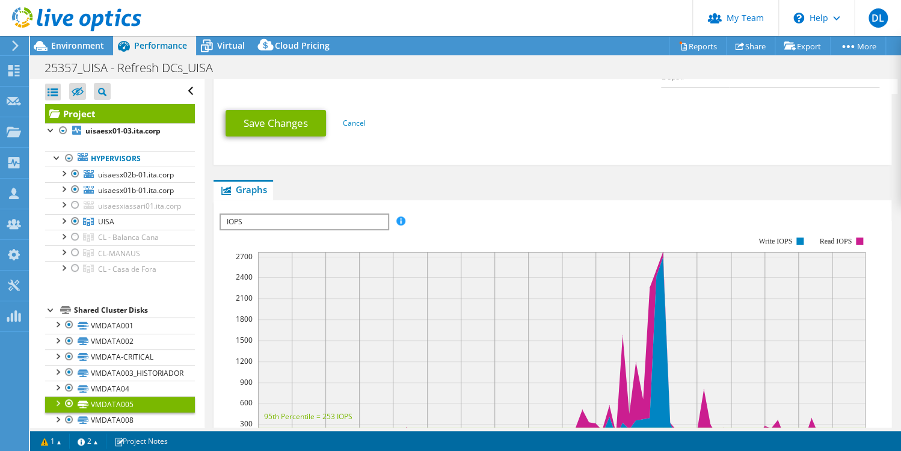
drag, startPoint x: 399, startPoint y: 309, endPoint x: 336, endPoint y: 316, distance: 63.0
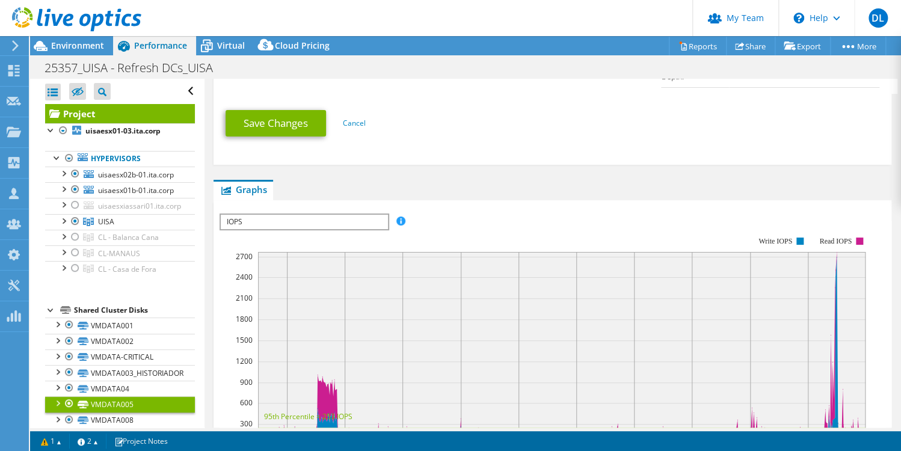
drag, startPoint x: 430, startPoint y: 306, endPoint x: 363, endPoint y: 314, distance: 67.2
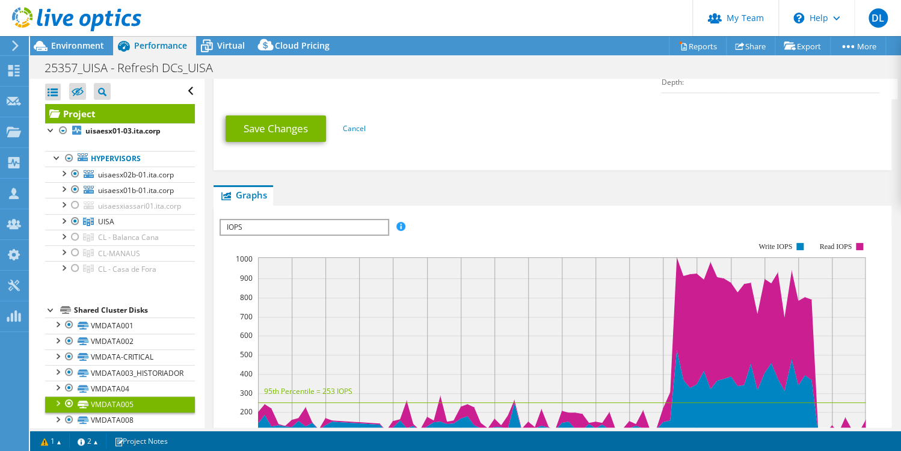
scroll to position [441, 0]
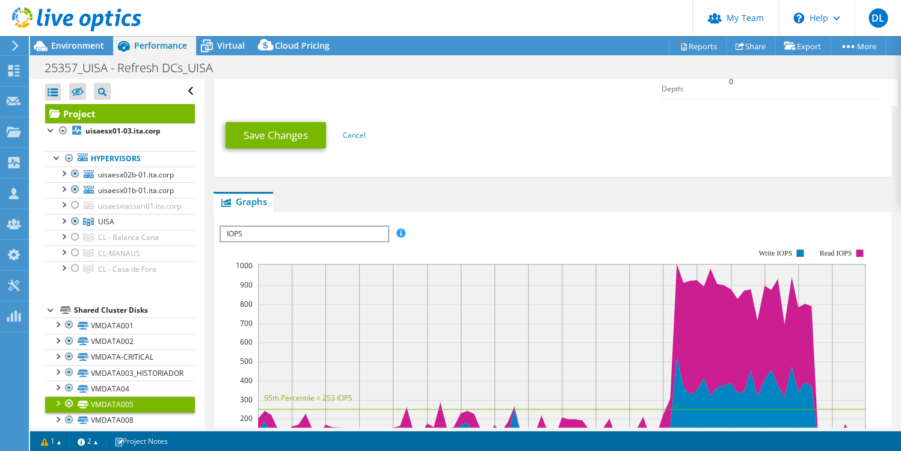
drag, startPoint x: 328, startPoint y: 321, endPoint x: 203, endPoint y: 330, distance: 124.9
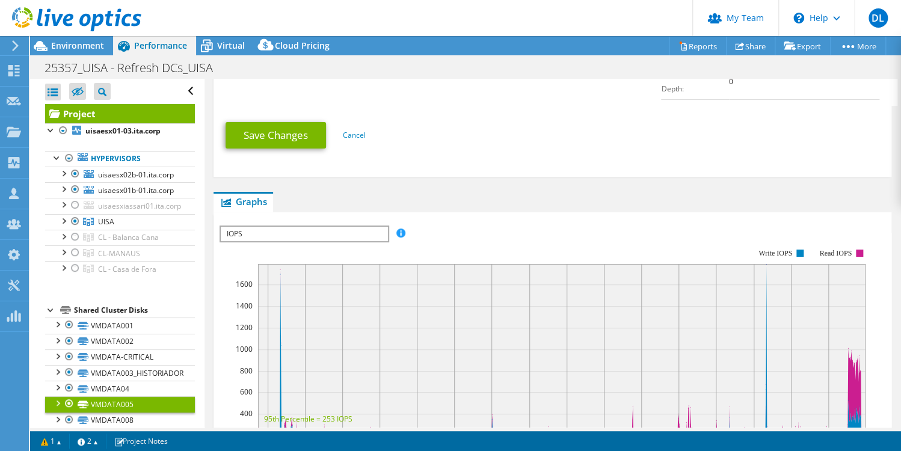
drag, startPoint x: 362, startPoint y: 324, endPoint x: 919, endPoint y: 328, distance: 557.1
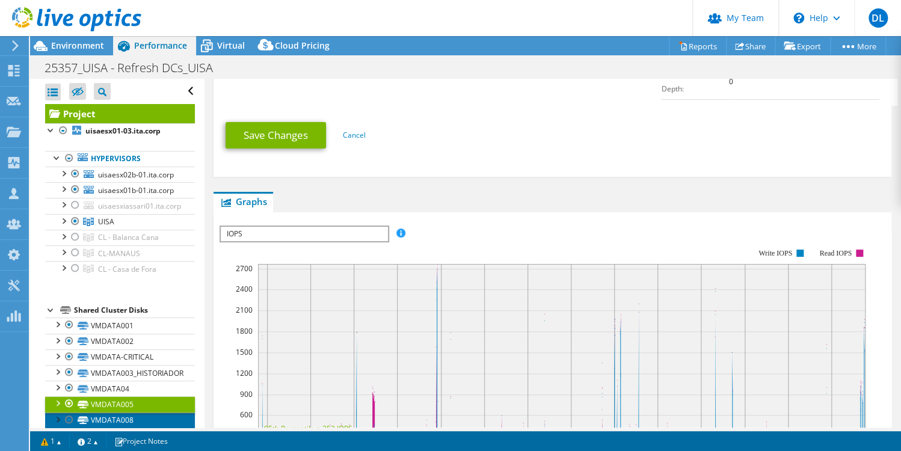
click at [107, 413] on link "VMDATA008" at bounding box center [120, 421] width 150 height 16
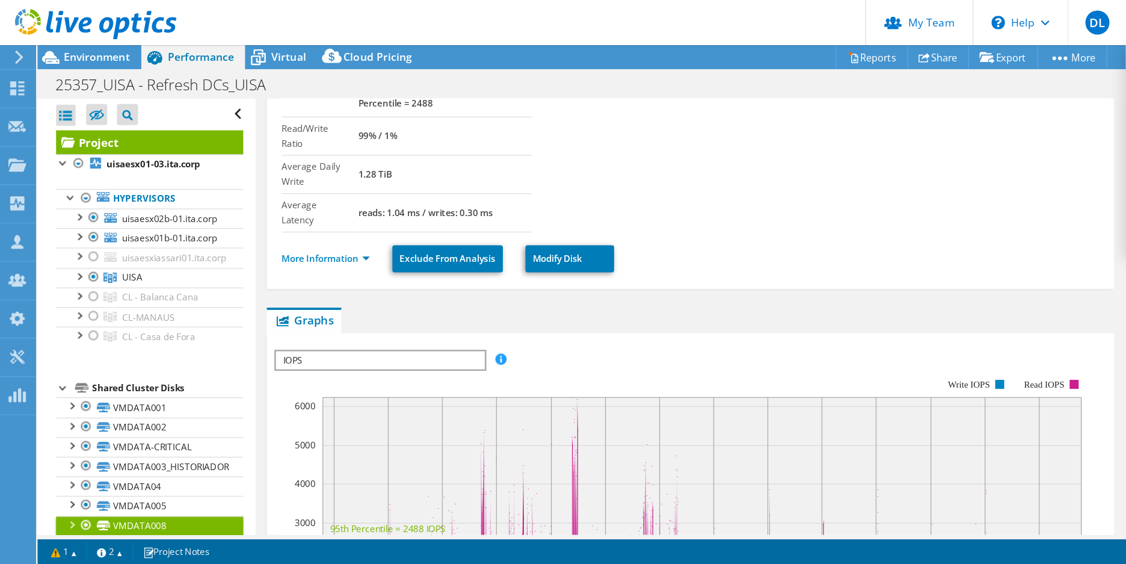
scroll to position [0, 0]
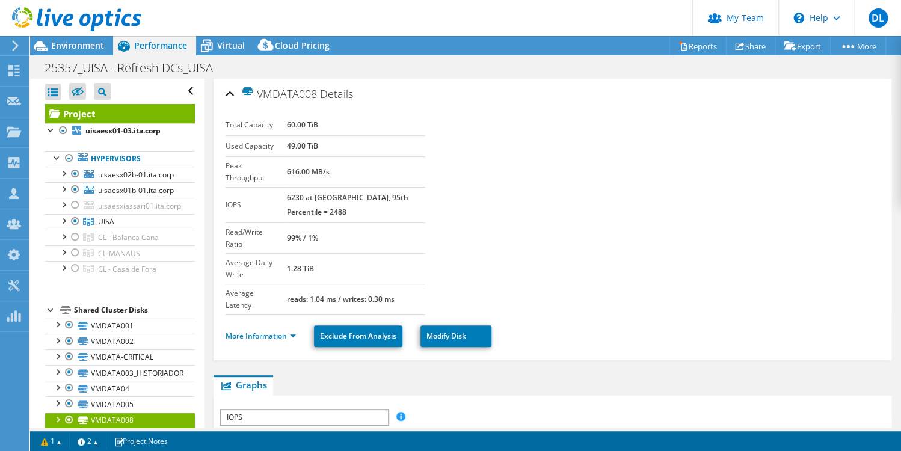
click at [489, 144] on section "Total Capacity 60.00 TiB Used Capacity 49.00 TiB Peak Throughput 616.00 MB/s IO…" at bounding box center [553, 215] width 654 height 200
